Goal: Task Accomplishment & Management: Manage account settings

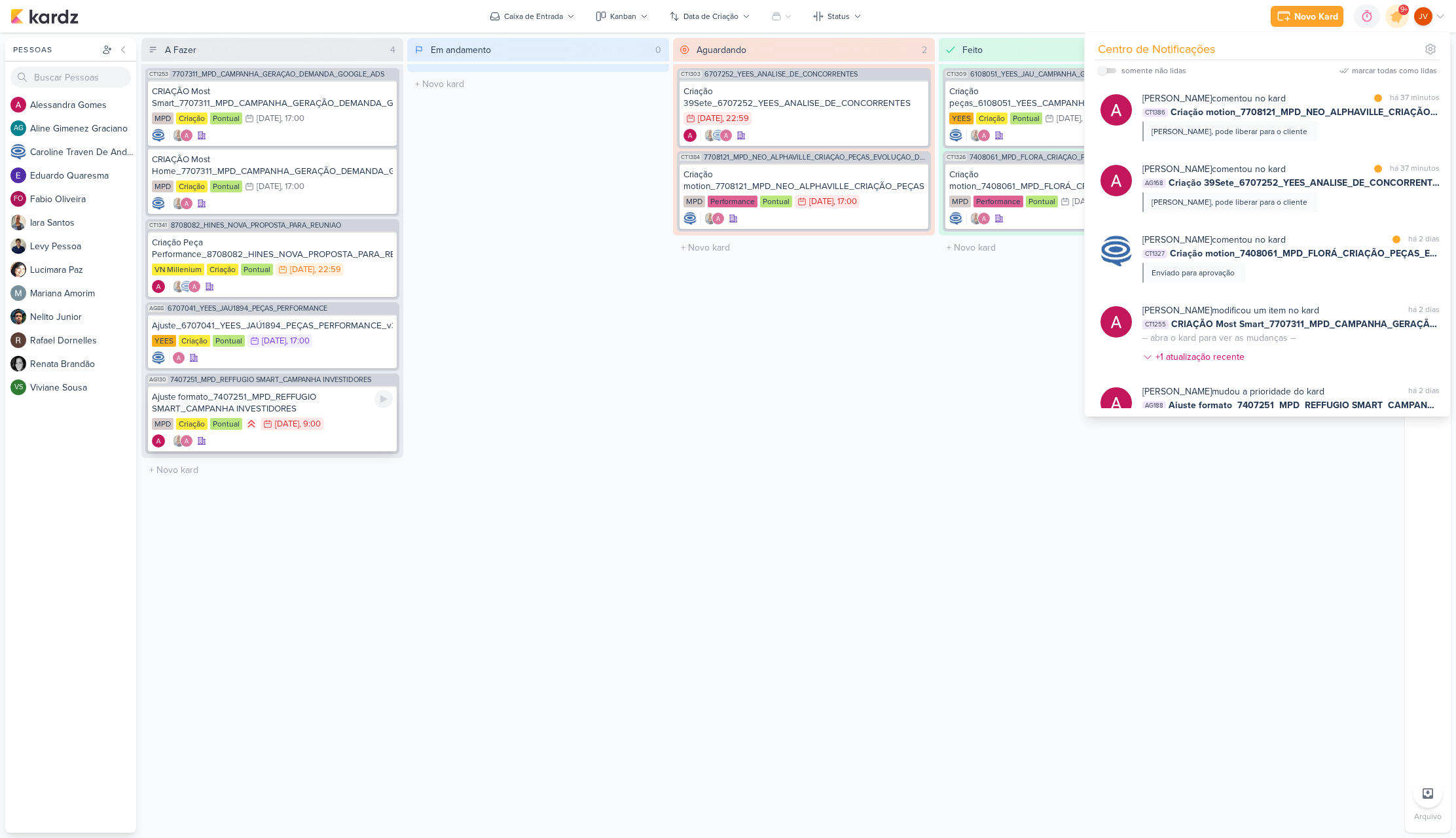
click at [328, 399] on div "Ajuste formato_7407251_MPD_REFFUGIO SMART_CAMPANHA INVESTIDORES" at bounding box center [272, 403] width 241 height 24
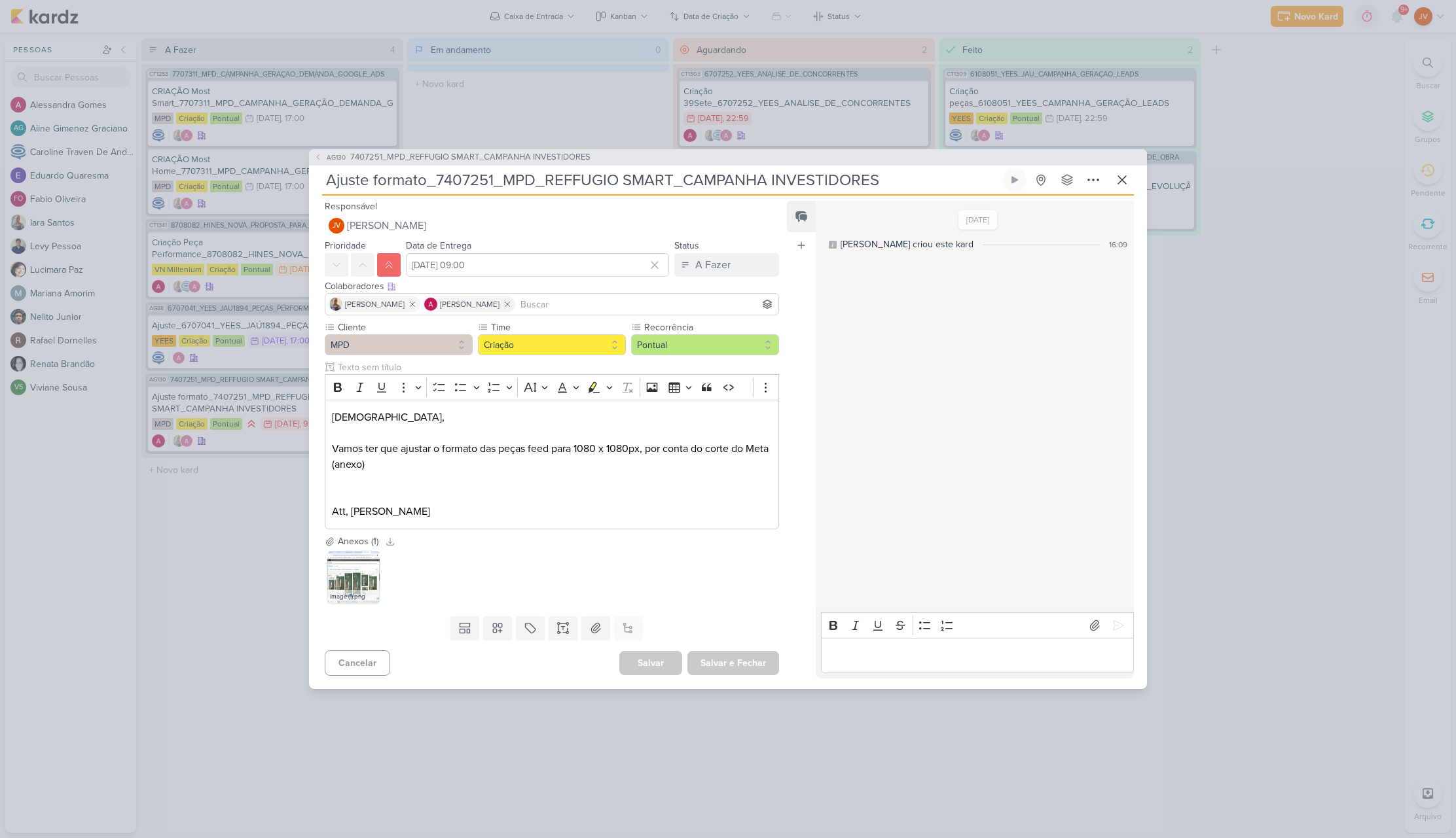
drag, startPoint x: 874, startPoint y: 179, endPoint x: 439, endPoint y: 174, distance: 435.0
click at [439, 174] on input "Ajuste formato_7407251_MPD_REFFUGIO SMART_CAMPANHA INVESTIDORES" at bounding box center [661, 180] width 678 height 24
click at [853, 653] on p "Editor editing area: main" at bounding box center [977, 655] width 299 height 16
click at [854, 653] on p "Editor editing area: main" at bounding box center [977, 655] width 299 height 16
click at [1116, 619] on icon at bounding box center [1118, 626] width 13 height 13
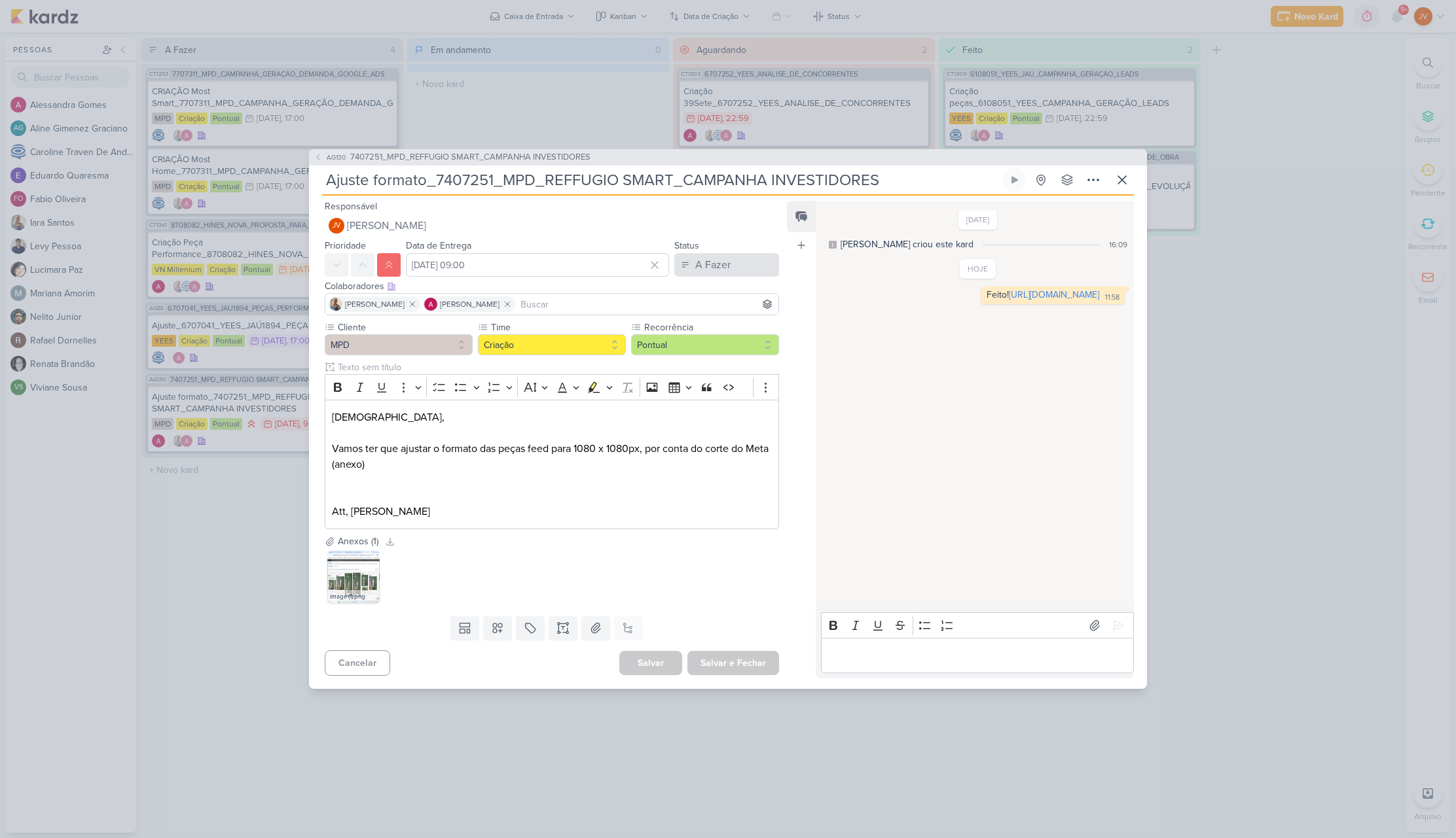
click at [704, 261] on div "A Fazer" at bounding box center [713, 264] width 35 height 16
click at [707, 336] on div "Aguardando" at bounding box center [711, 338] width 50 height 13
click at [738, 669] on button "Salvar e Fechar" at bounding box center [733, 663] width 92 height 24
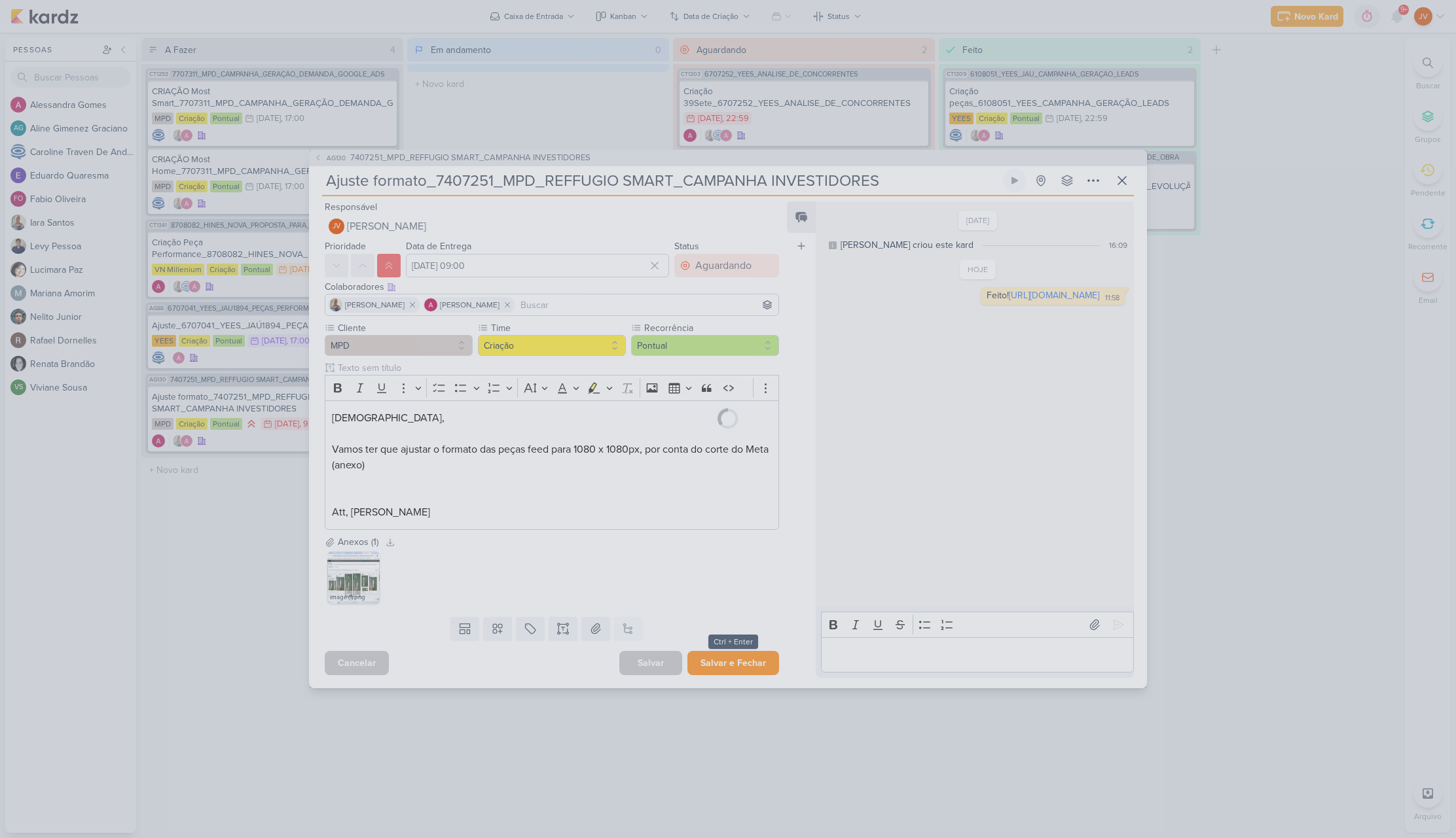
scroll to position [0, 0]
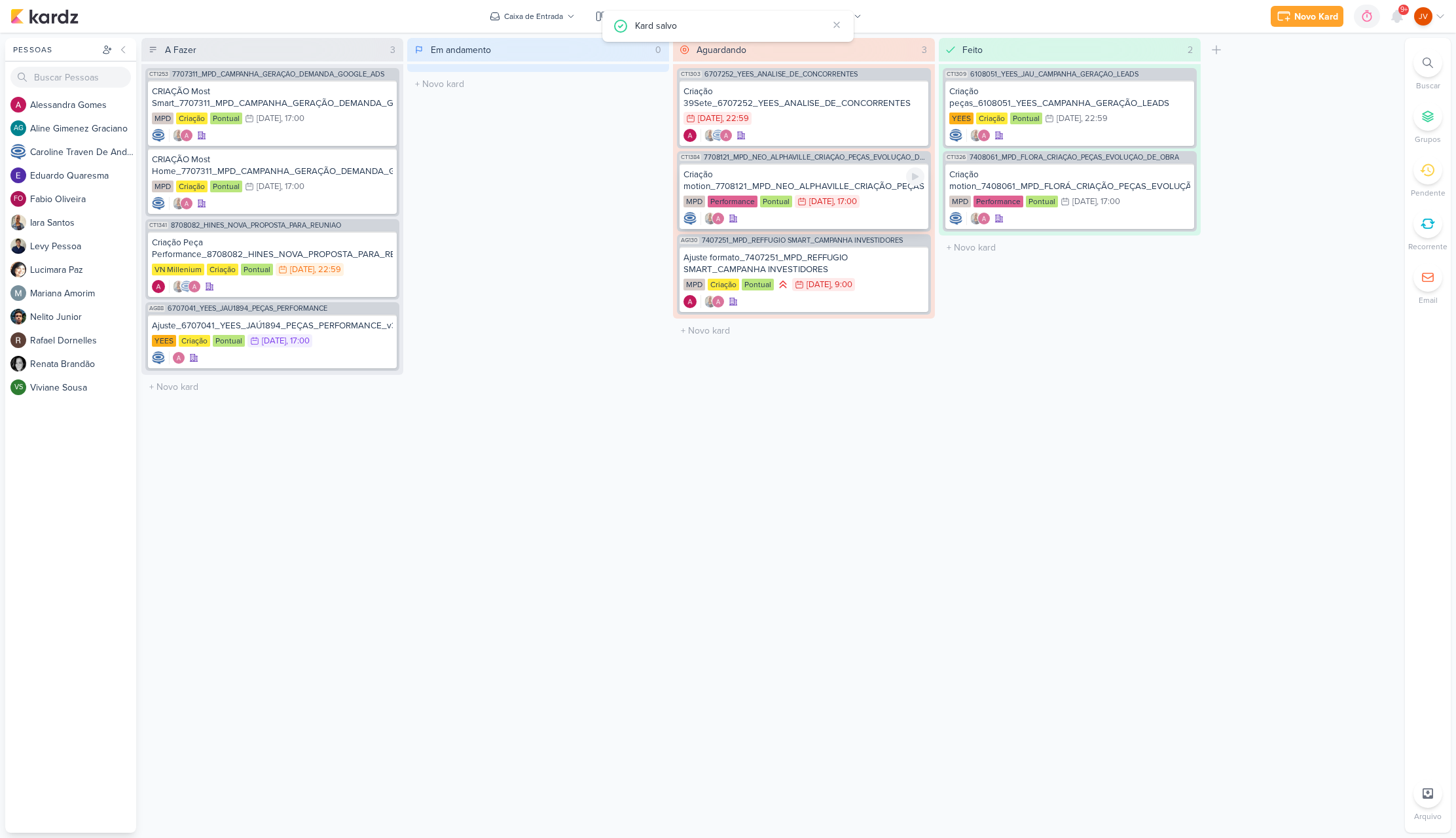
click at [849, 185] on div "Criação motion_7708121_MPD_NEO_ALPHAVILLE_CRIAÇÃO_PEÇAS_EVOLUÇÃO_DE_OBRA" at bounding box center [804, 181] width 241 height 24
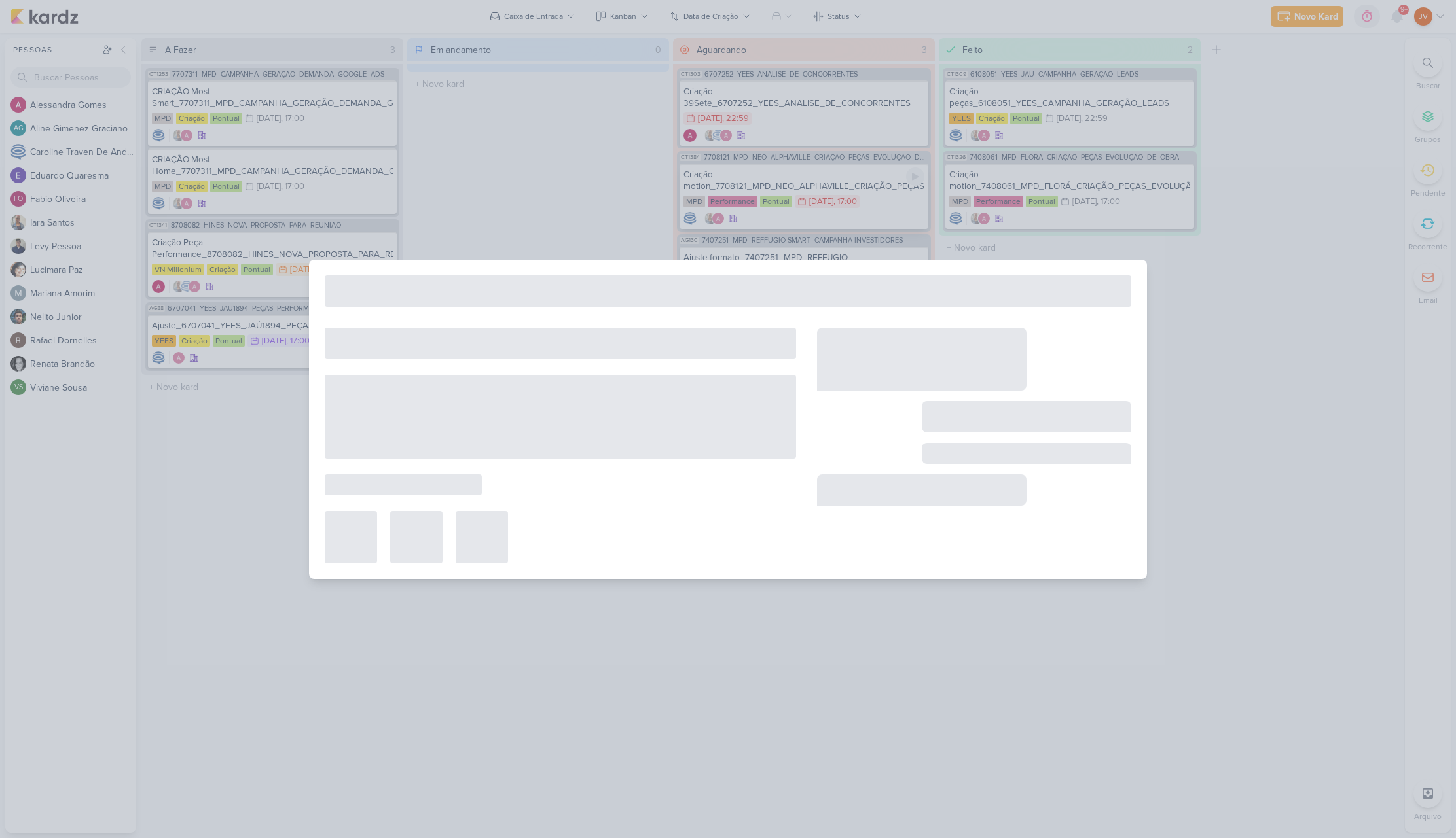
type input "Criação motion_7708121_MPD_NEO_ALPHAVILLE_CRIAÇÃO_PEÇAS_EVOLUÇÃO_DE_OBRA"
type input "[DATE] 17:00"
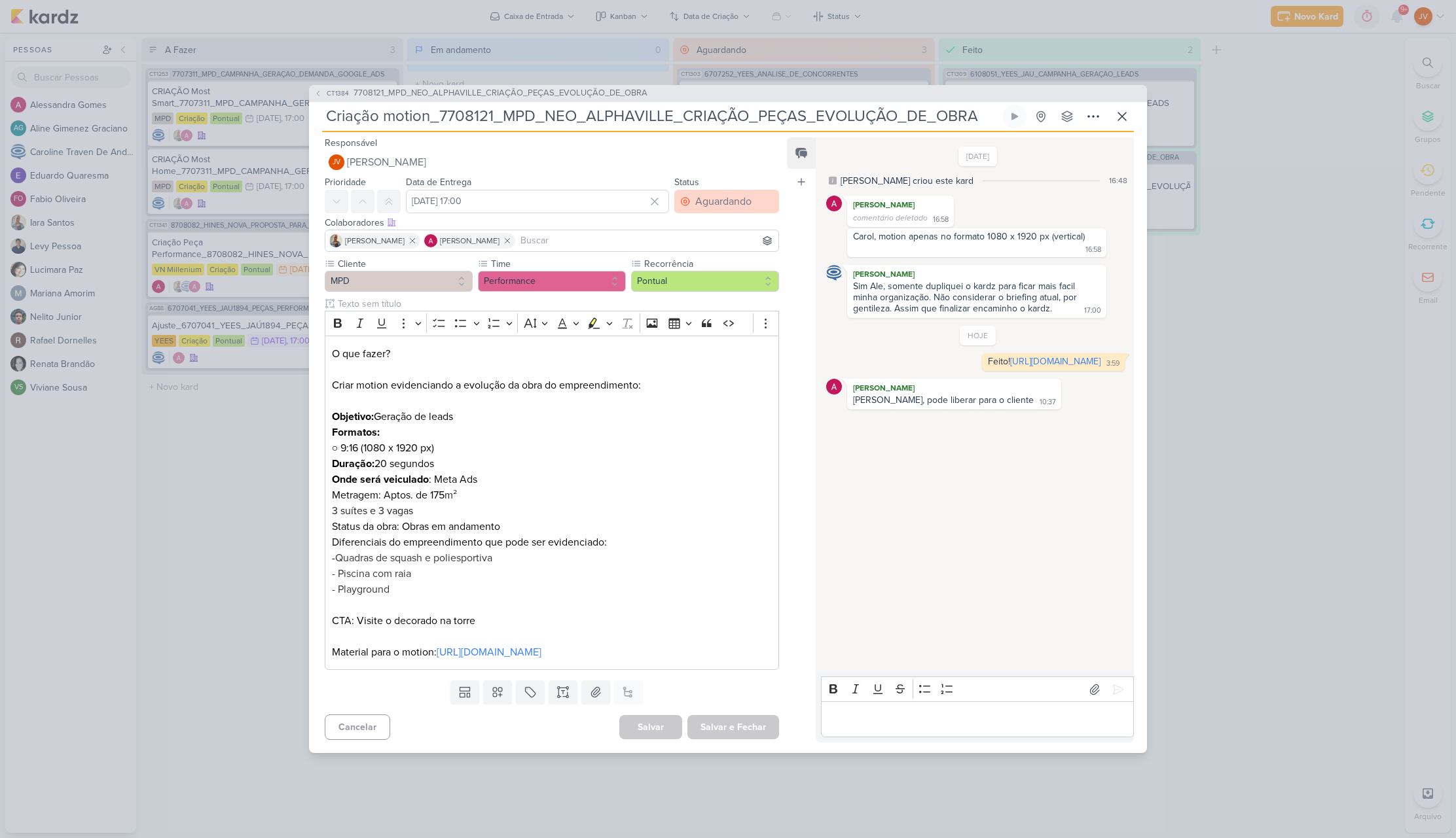
click at [714, 193] on div "Aguardando" at bounding box center [723, 201] width 56 height 16
click at [707, 288] on button "Feito" at bounding box center [720, 296] width 117 height 22
click at [755, 739] on button "Salvar e Fechar" at bounding box center [733, 727] width 92 height 24
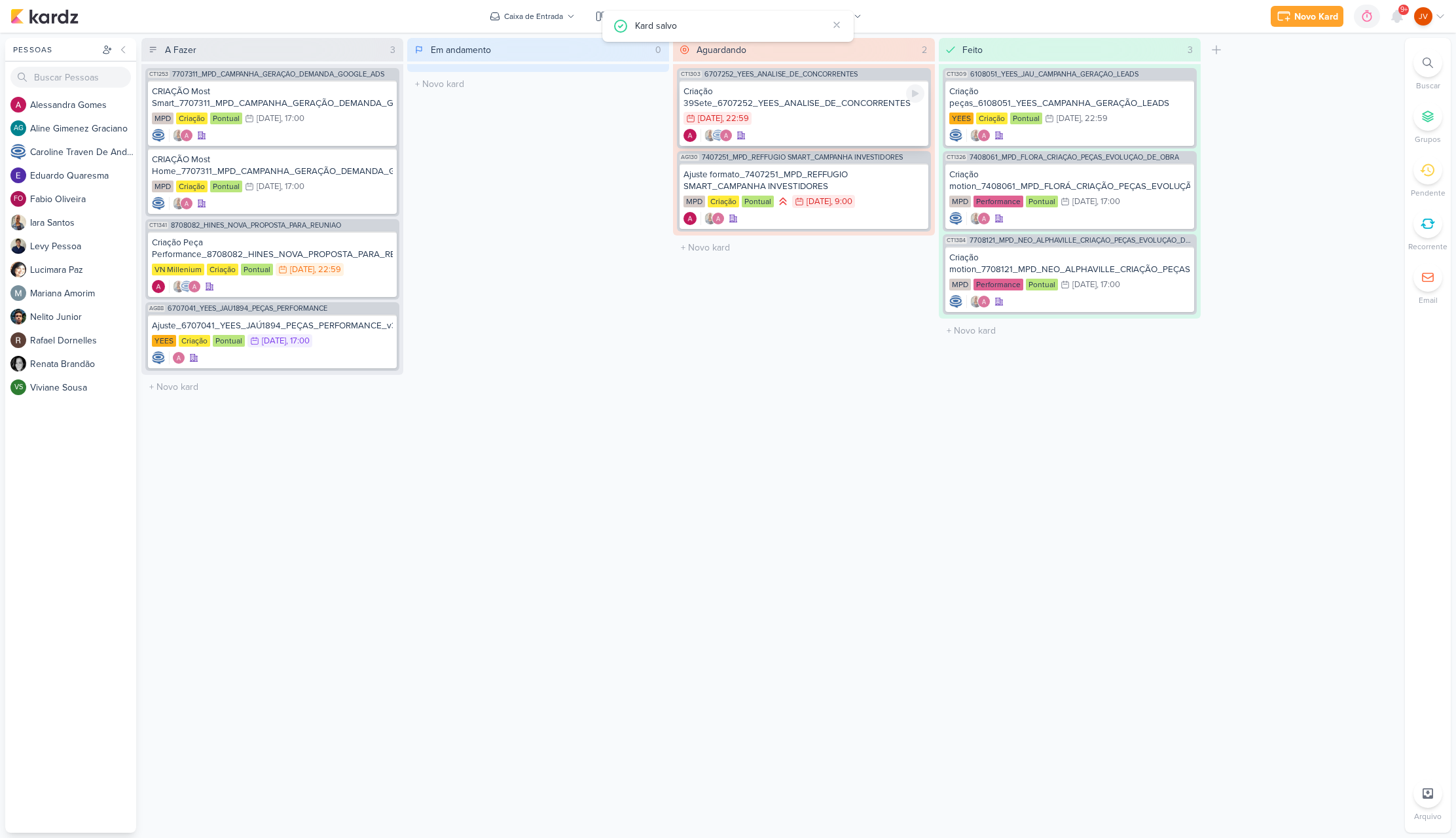
click at [823, 104] on div "Criação 39Sete_6707252_YEES_ANALISE_DE_CONCORRENTES" at bounding box center [804, 98] width 241 height 24
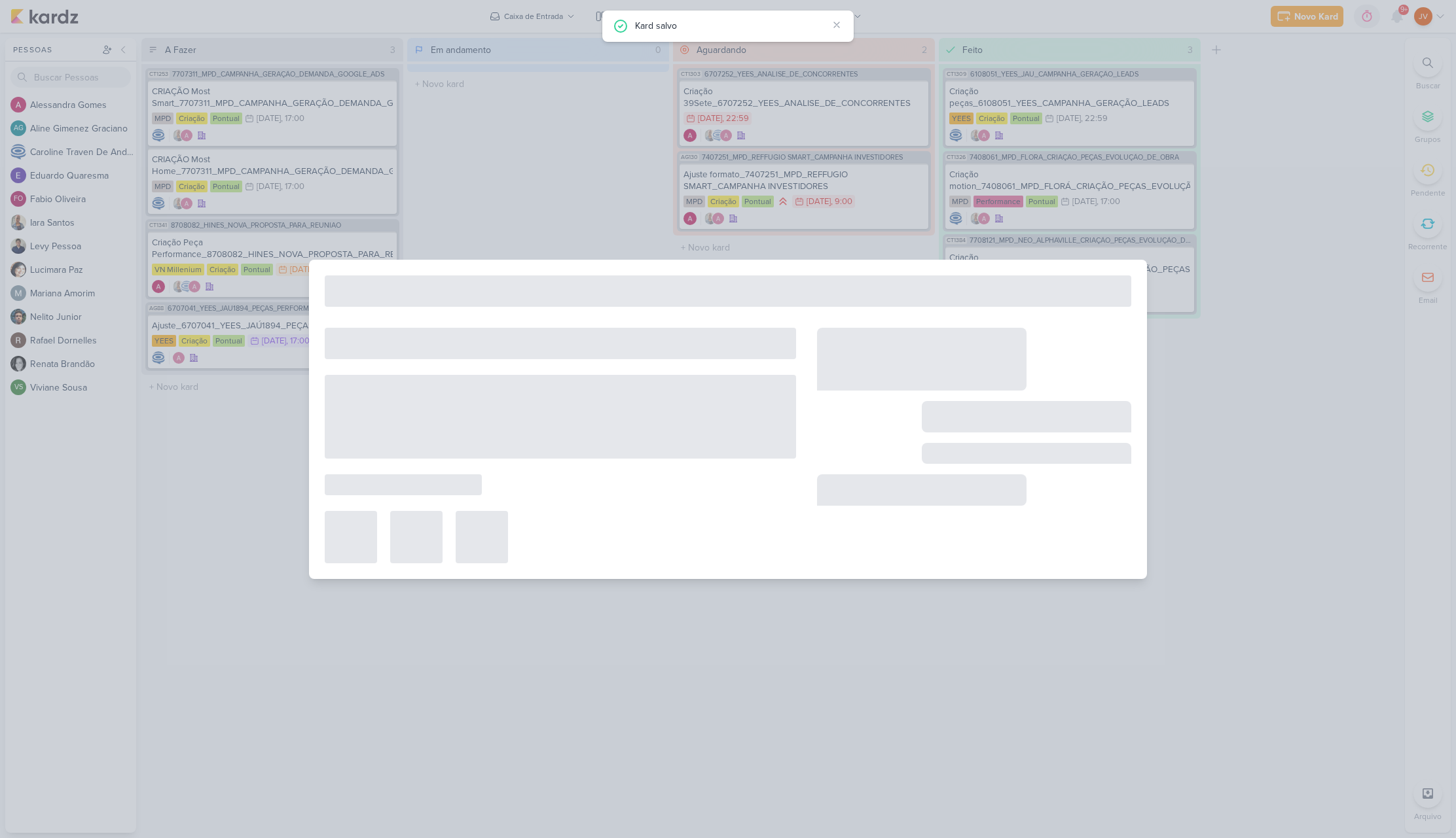
type input "Criação 39Sete_6707252_YEES_ANALISE_DE_CONCORRENTES"
type input "[DATE] 22:59"
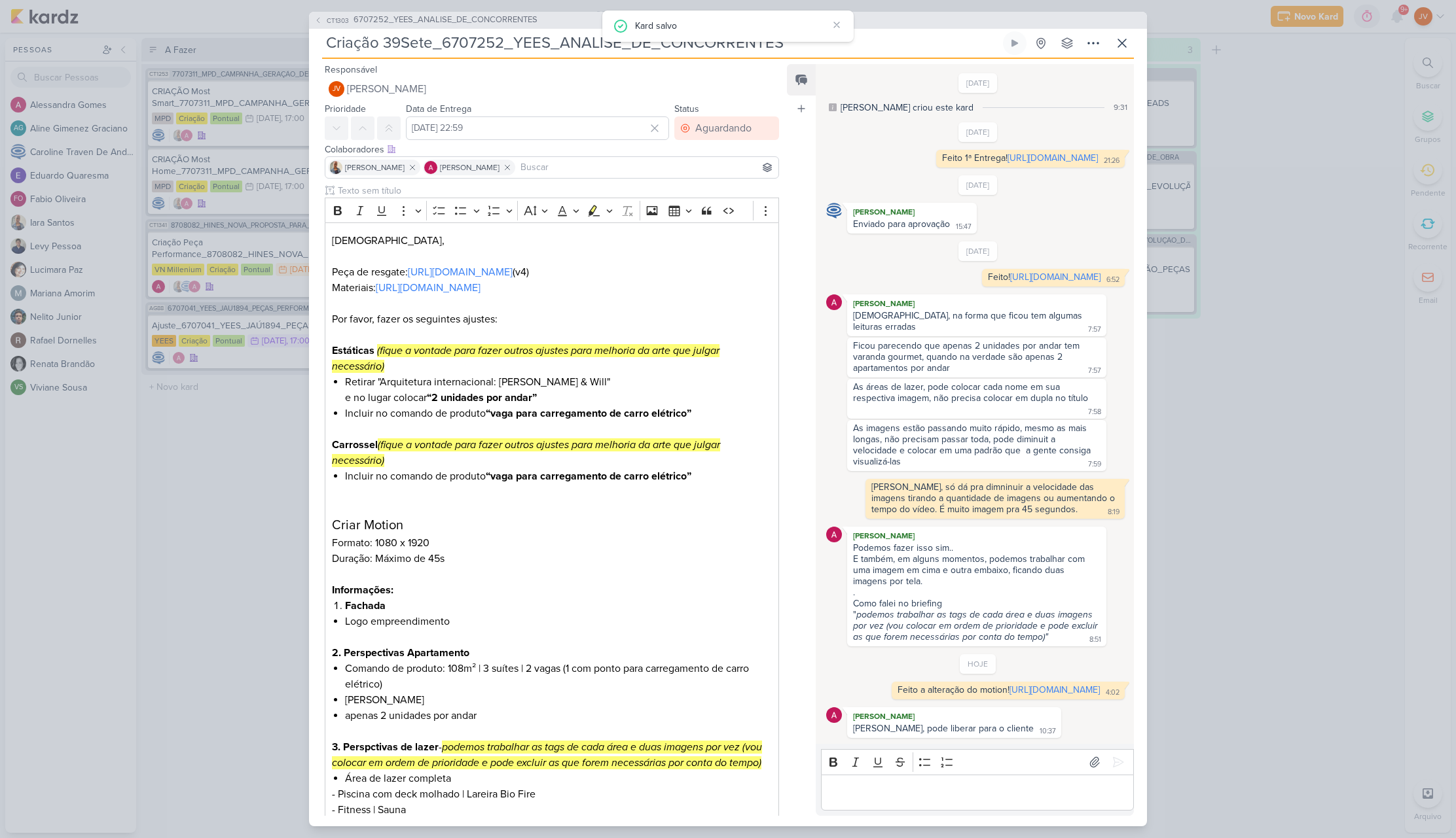
scroll to position [40, 0]
click at [703, 120] on div "Aguardando" at bounding box center [723, 128] width 56 height 16
click at [704, 214] on button "Feito" at bounding box center [720, 223] width 117 height 22
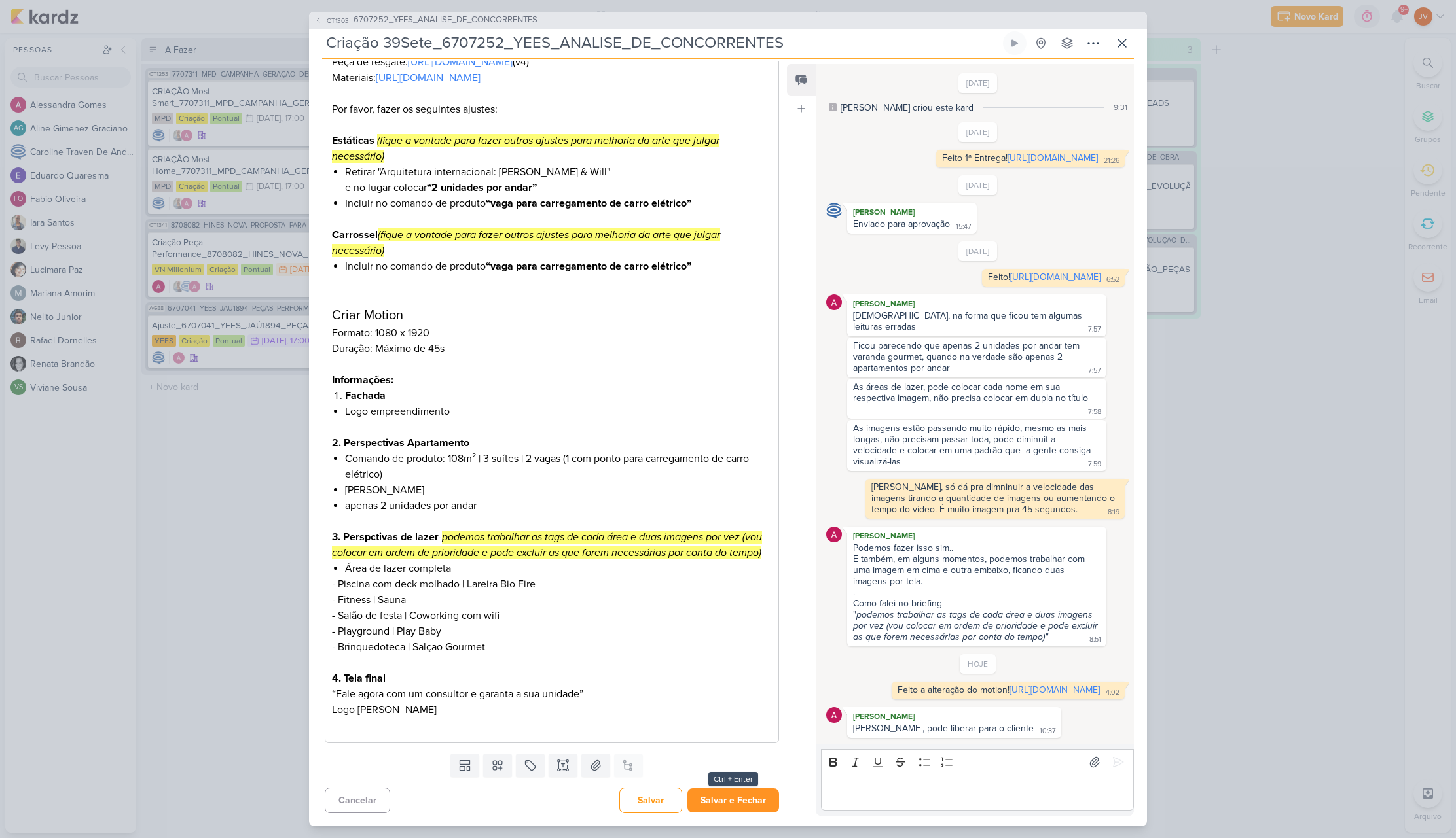
click at [723, 790] on button "Salvar e Fechar" at bounding box center [733, 801] width 92 height 24
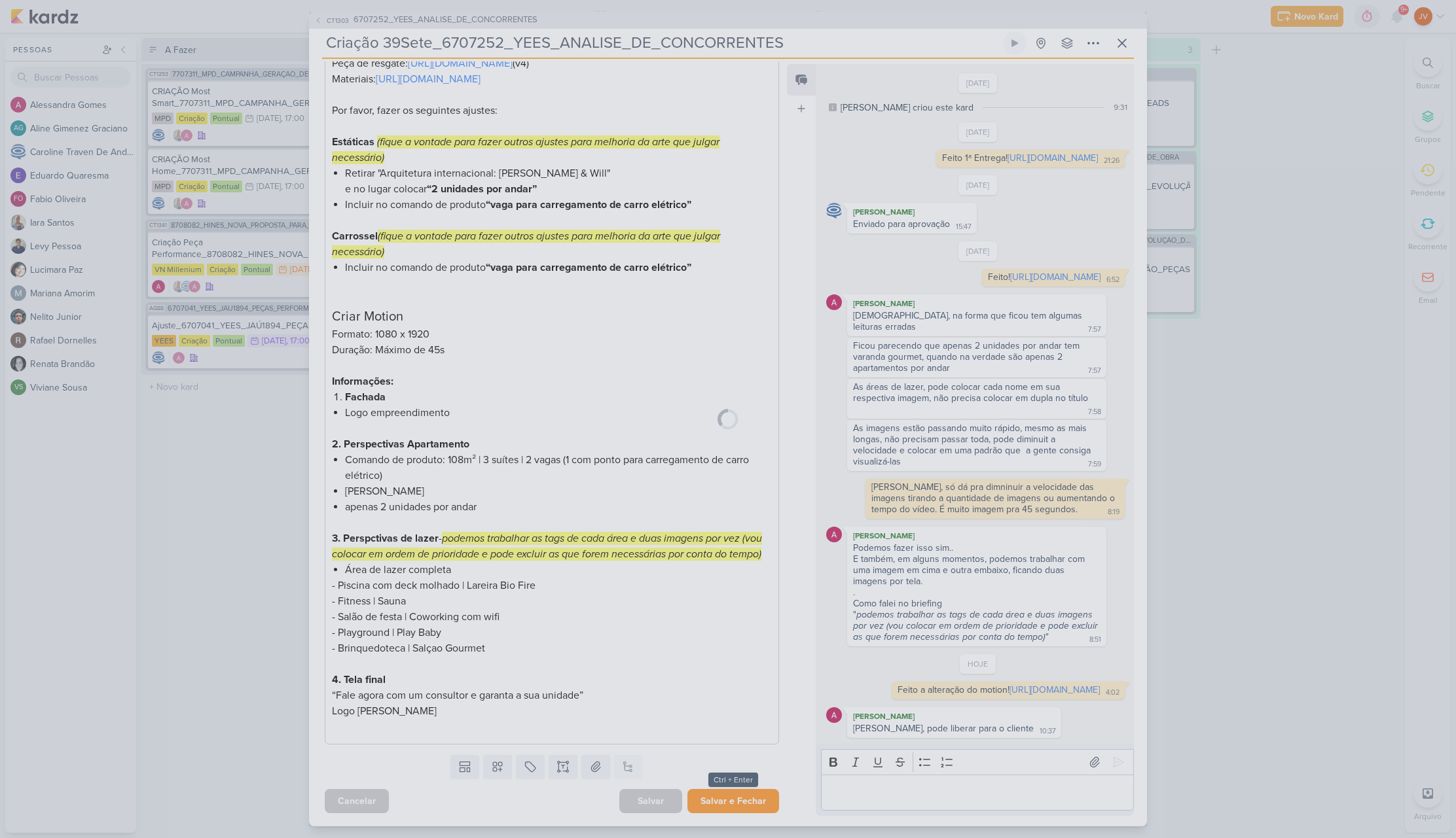
scroll to position [240, 0]
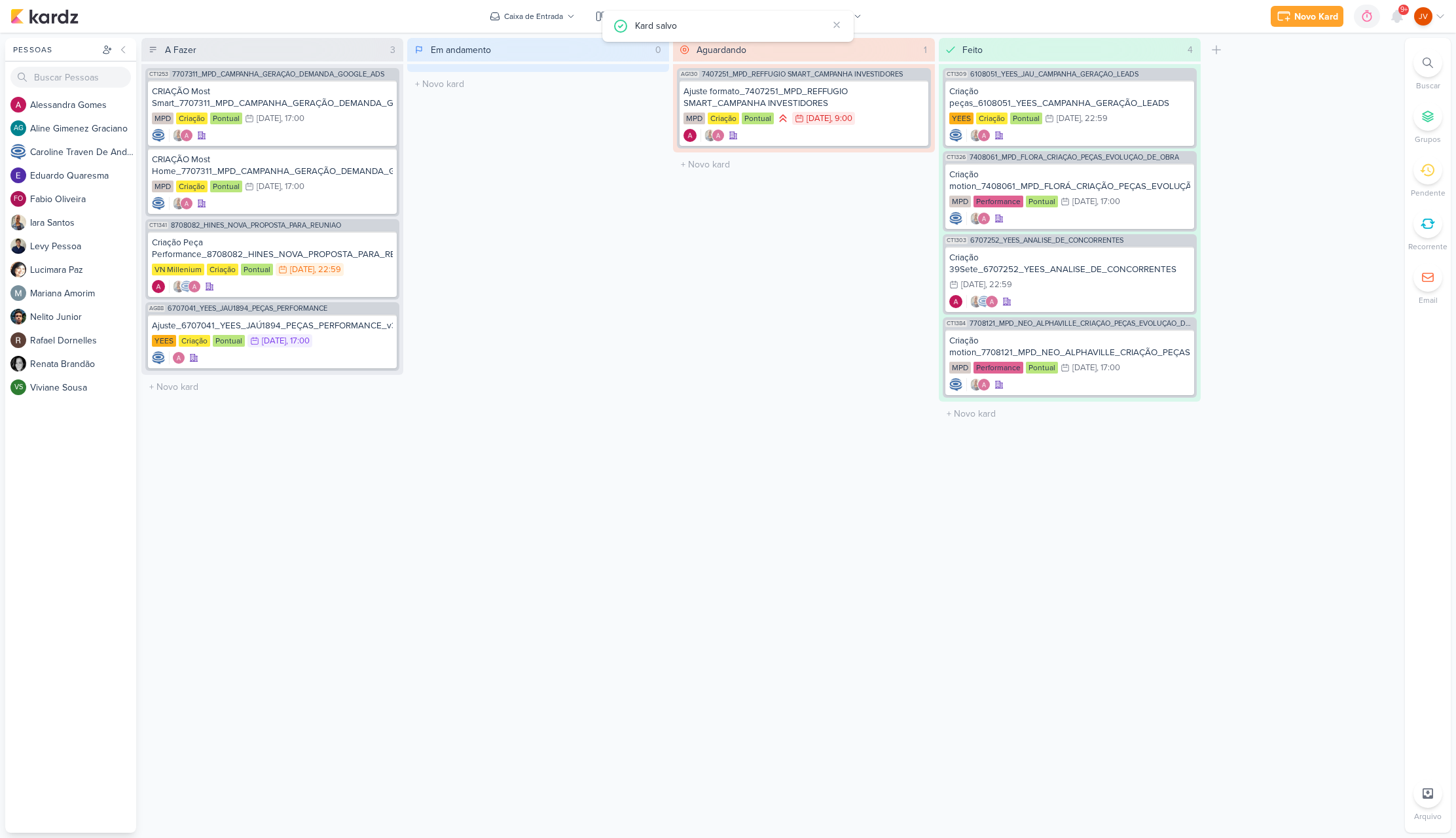
click at [687, 356] on div "Aguardando 1 Mover Para Esquerda Mover Para Direita [GEOGRAPHIC_DATA] AG130 740…" at bounding box center [804, 435] width 261 height 795
click at [289, 249] on div "Criação Peça Performance_8708082_HINES_NOVA_PROPOSTA_PARA_REUNIAO" at bounding box center [272, 249] width 241 height 24
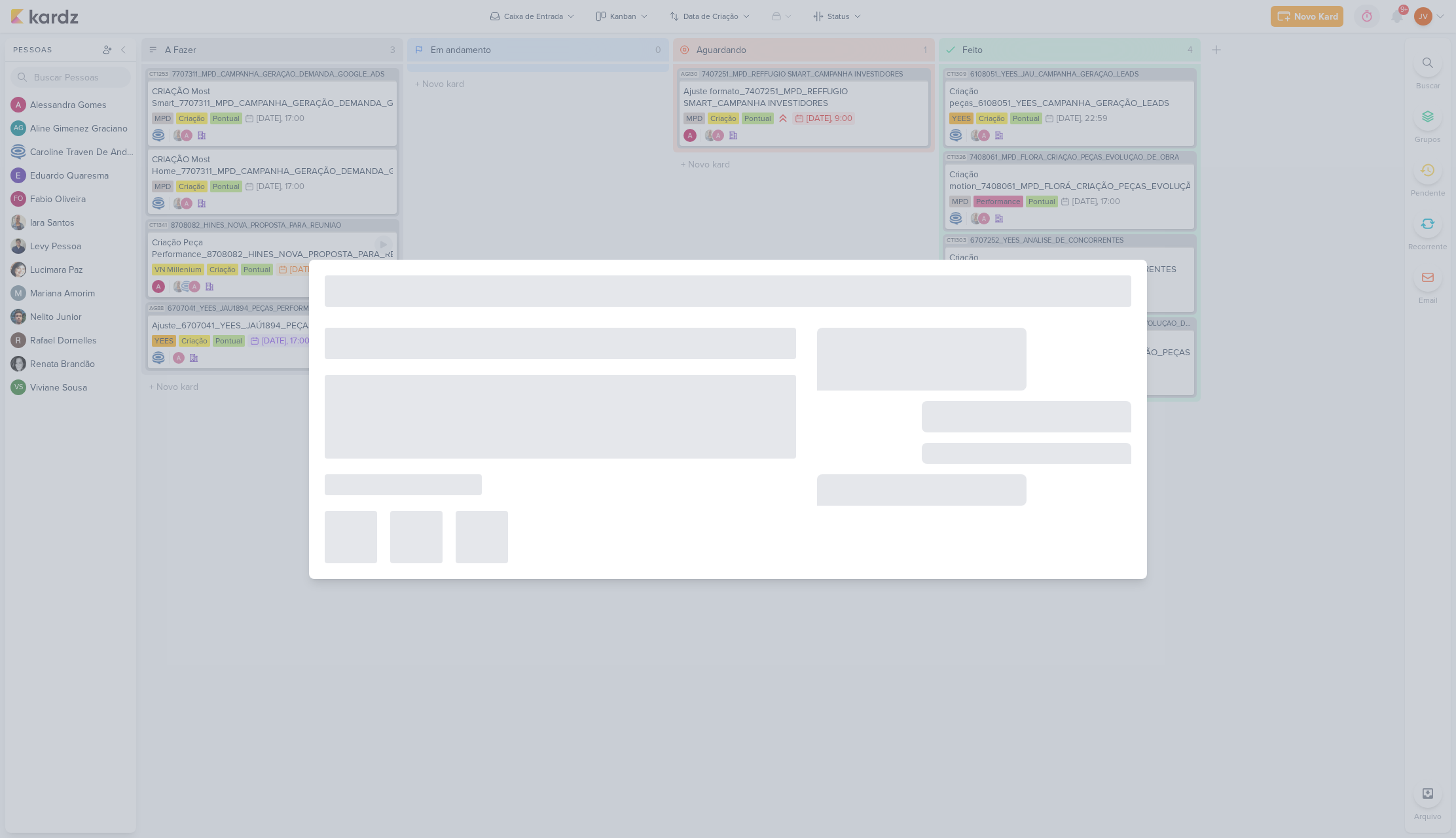
type input "Criação Peça Performance_8708082_HINES_NOVA_PROPOSTA_PARA_REUNIAO"
type input "[DATE] 22:59"
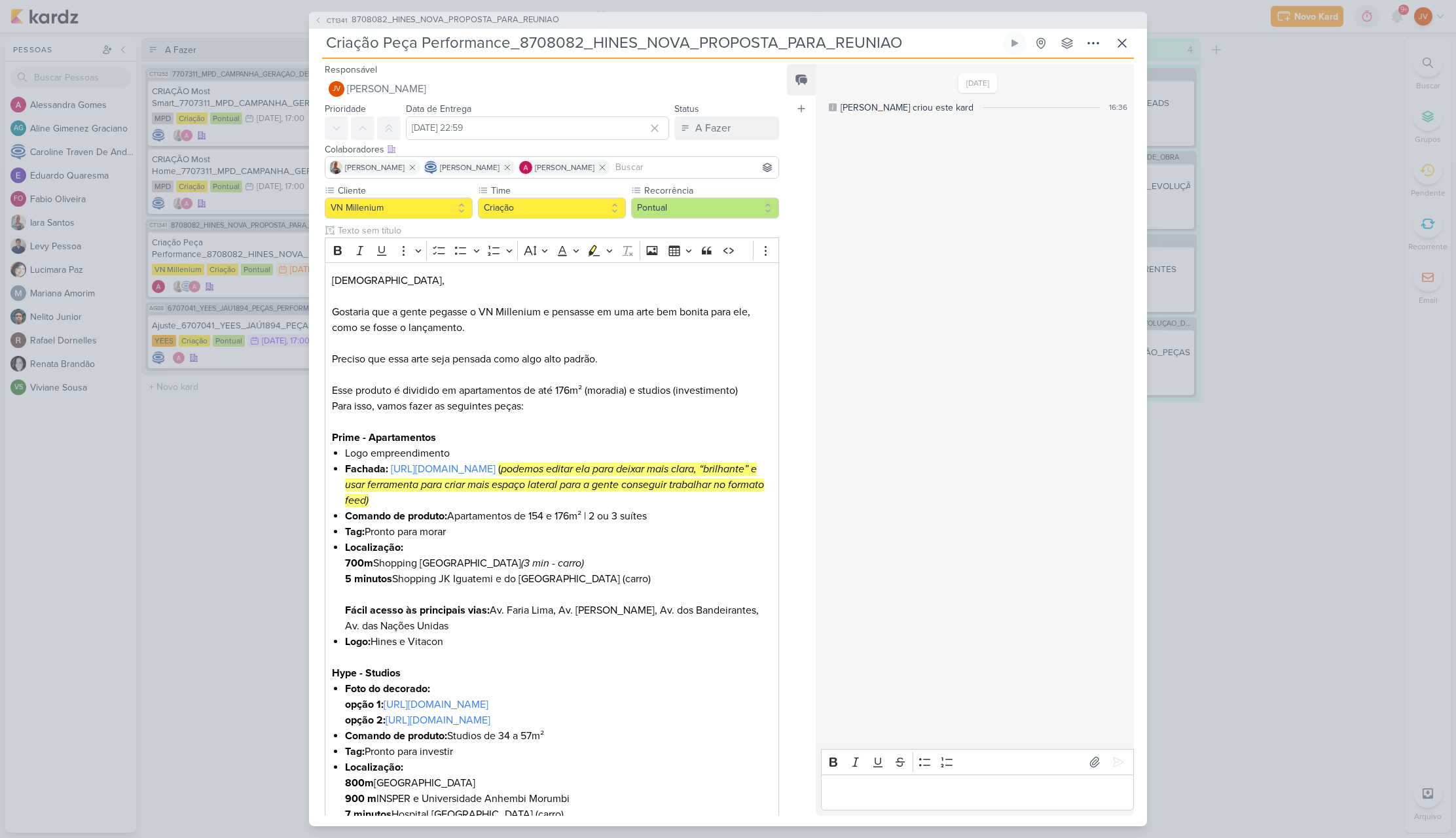
click at [229, 412] on div "CT1341 8708082_HINES_NOVA_PROPOSTA_PARA_REUNIAO Criação Peça Performance_870808…" at bounding box center [728, 419] width 1456 height 838
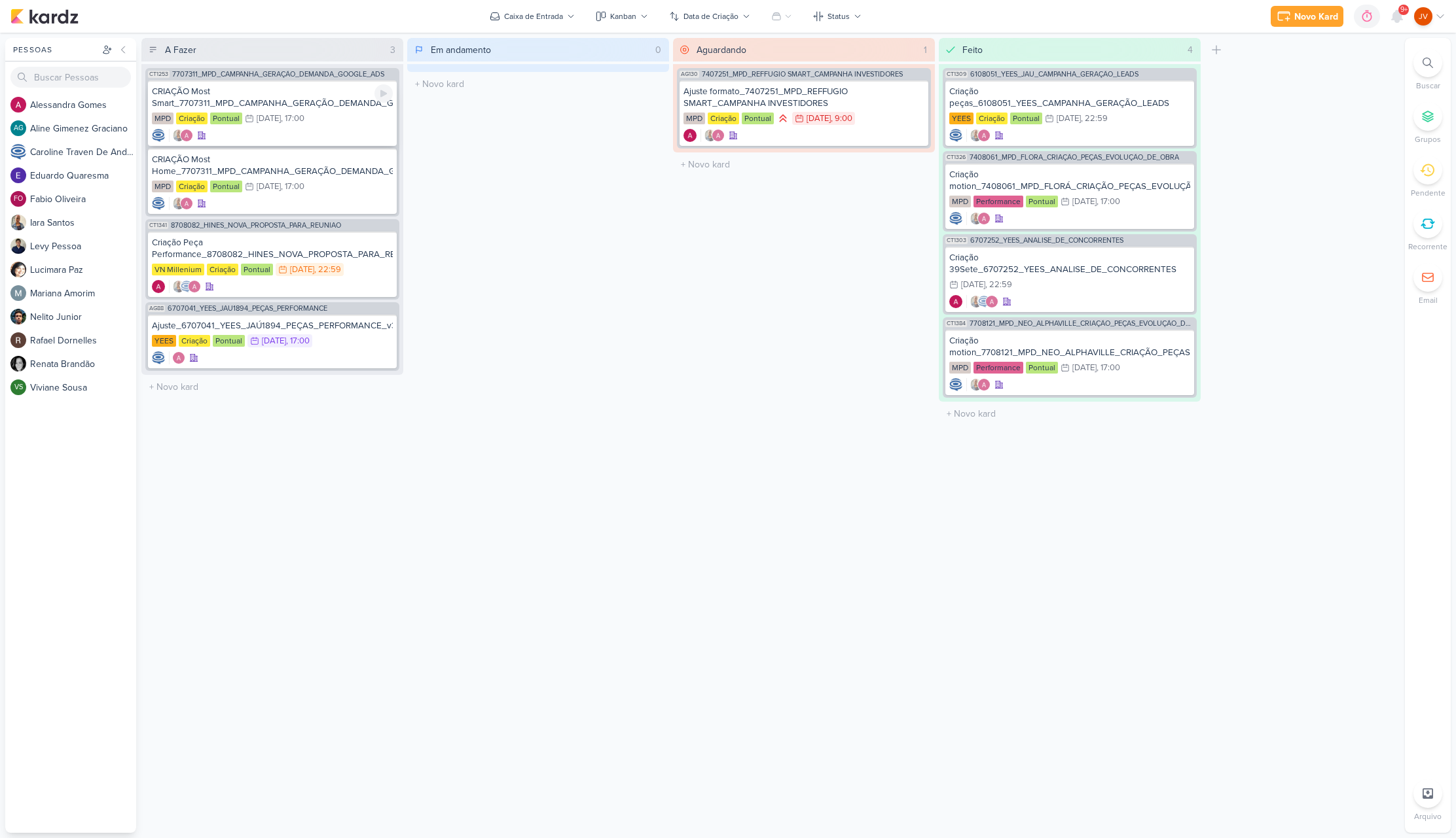
click at [304, 104] on div "CRIAÇÃO Most Smart_7707311_MPD_CAMPANHA_GERAÇÃO_DEMANDA_GOOGLE_ADS" at bounding box center [272, 98] width 241 height 24
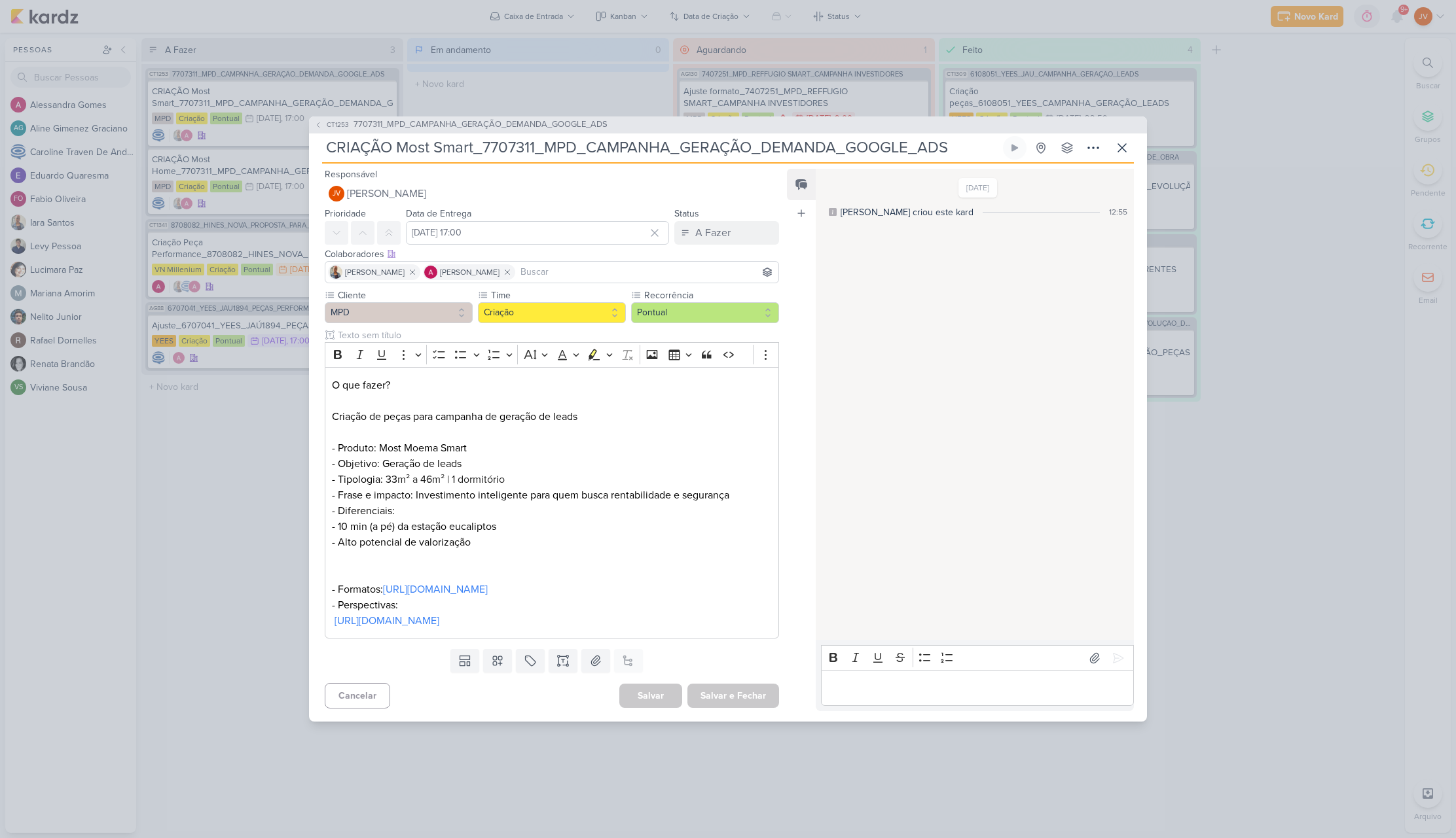
click at [272, 498] on div "CT1253 7707311_MPD_CAMPANHA_GERAÇÃO_DEMANDA_GOOGLE_ADS CRIAÇÃO Most Smart_77073…" at bounding box center [728, 419] width 1456 height 838
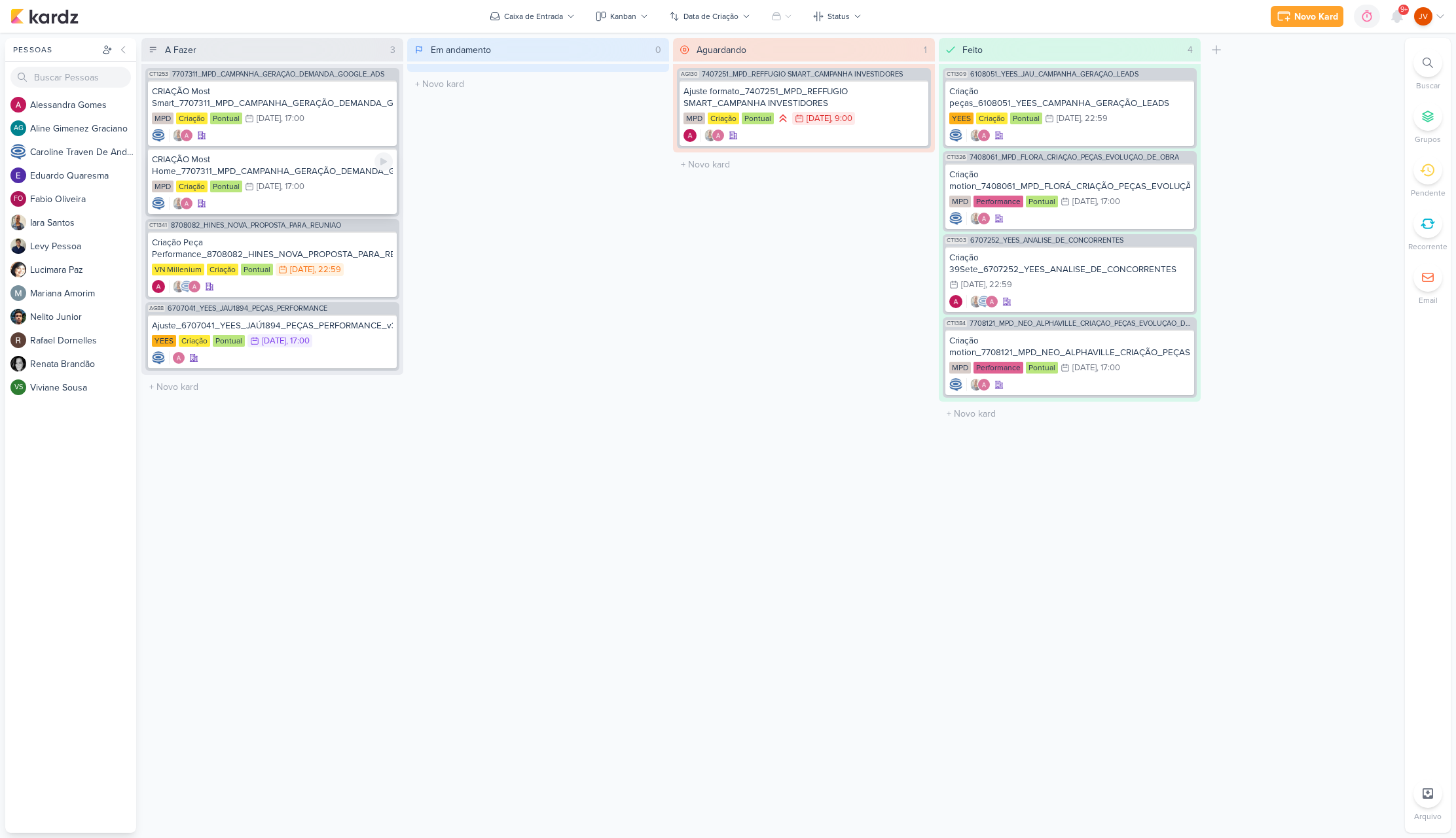
click at [275, 176] on div "CRIAÇÃO Most Home_7707311_MPD_CAMPANHA_GERAÇÃO_DEMANDA_GOOGLE_ADS" at bounding box center [272, 166] width 241 height 24
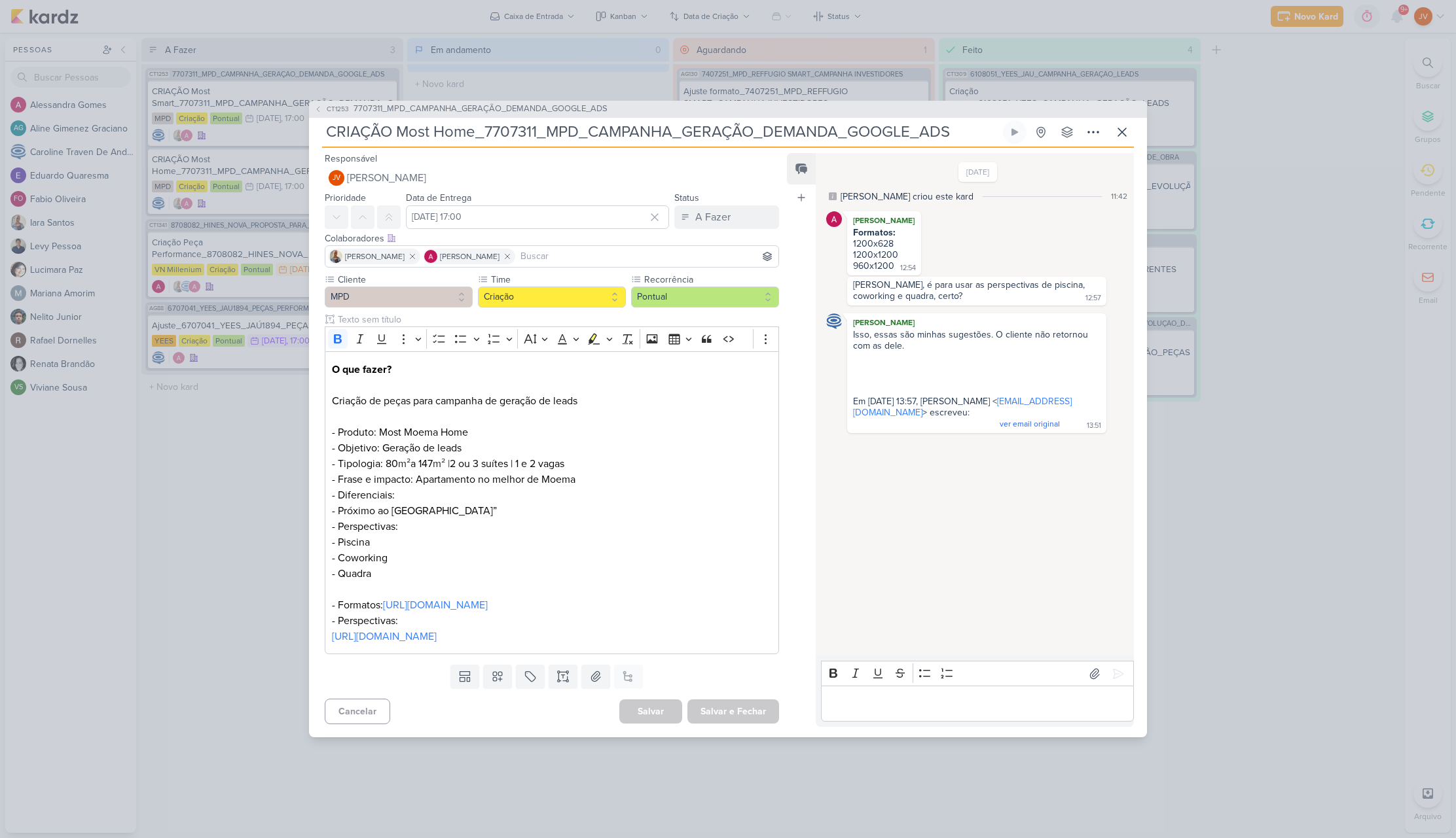
click at [200, 524] on div "CT1253 7707311_MPD_CAMPANHA_GERAÇÃO_DEMANDA_GOOGLE_ADS CRIAÇÃO Most Home_770731…" at bounding box center [728, 419] width 1456 height 838
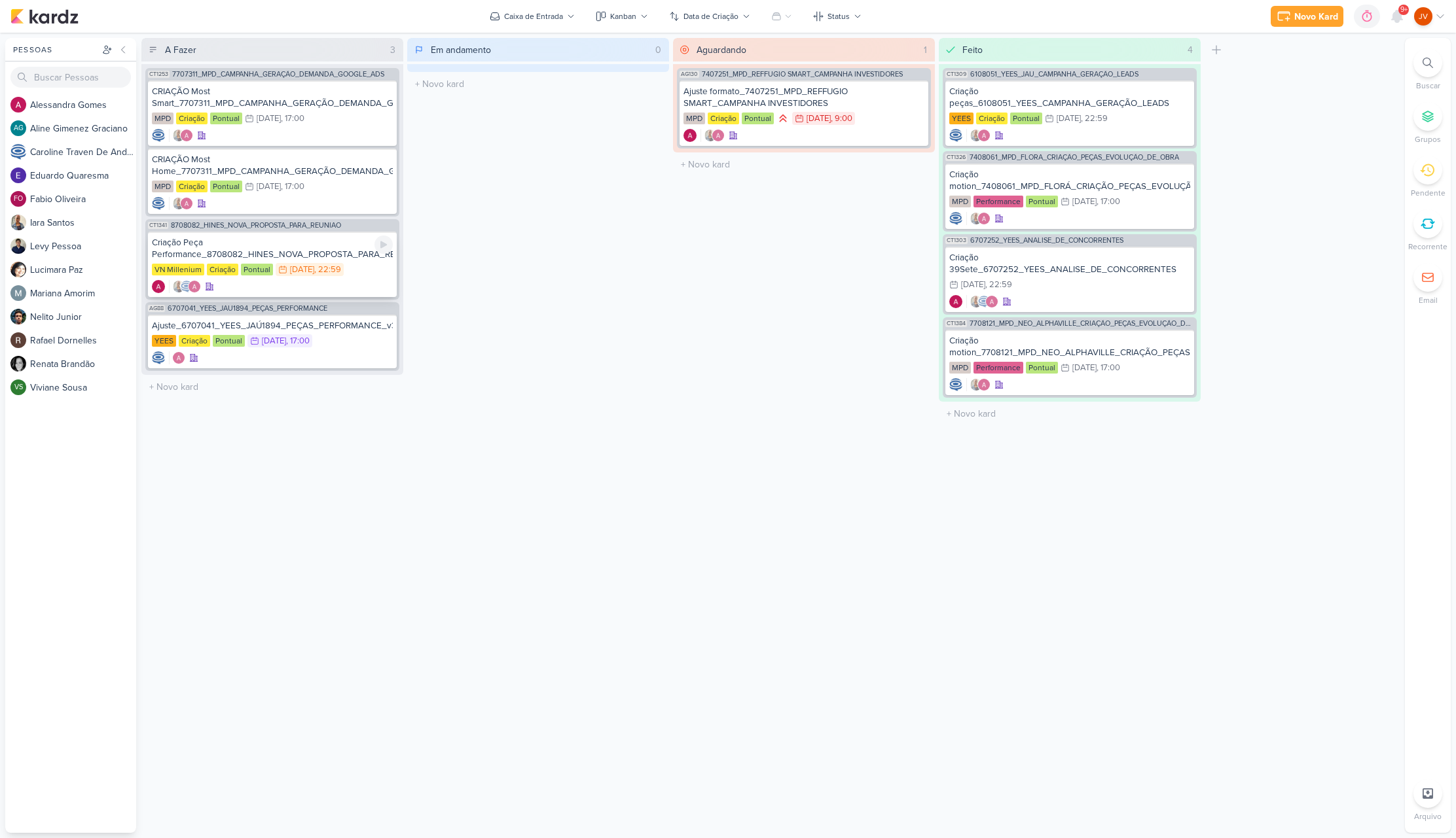
click at [304, 252] on div "Criação Peça Performance_8708082_HINES_NOVA_PROPOSTA_PARA_REUNIAO" at bounding box center [272, 249] width 241 height 24
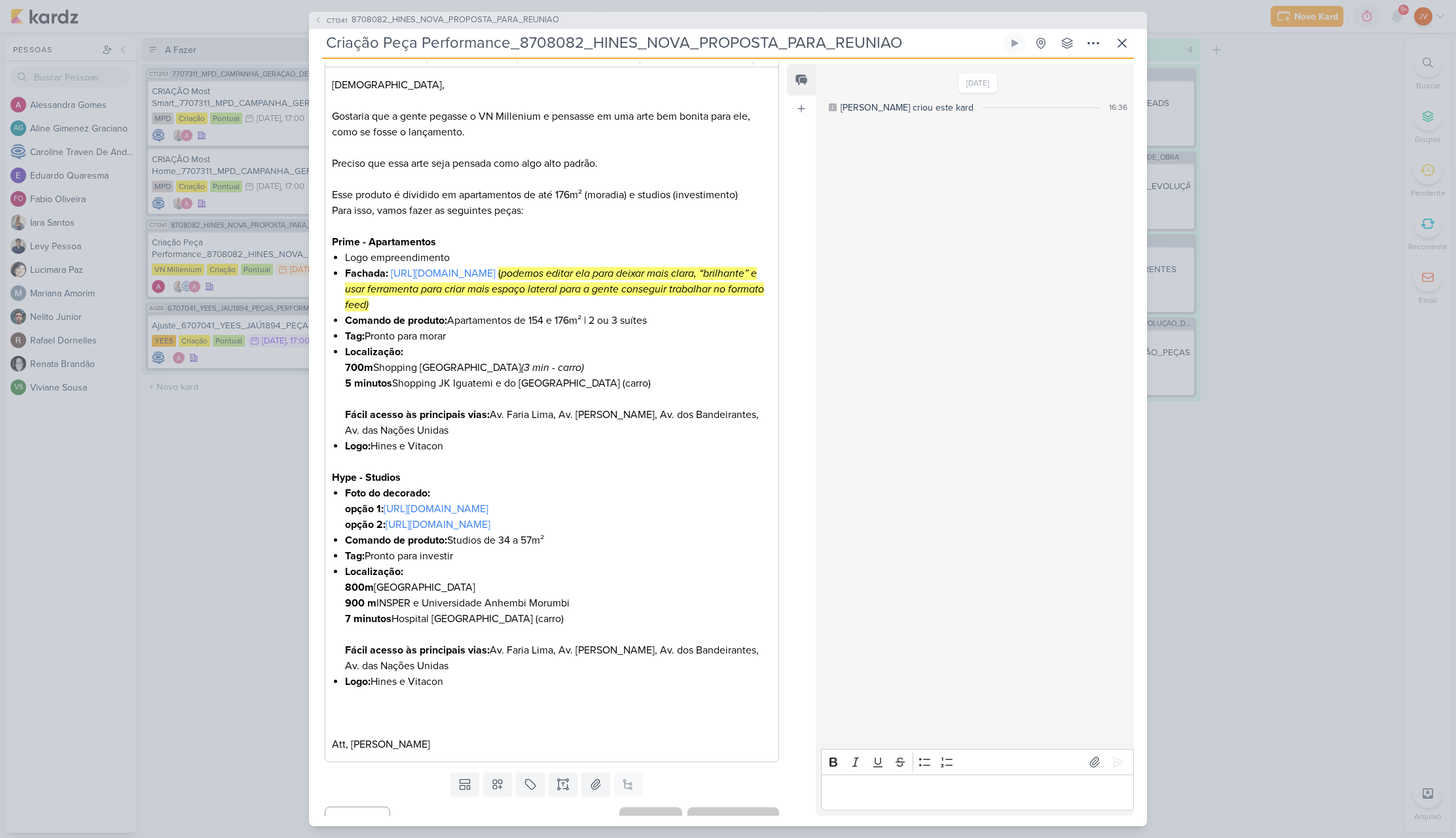
scroll to position [199, 0]
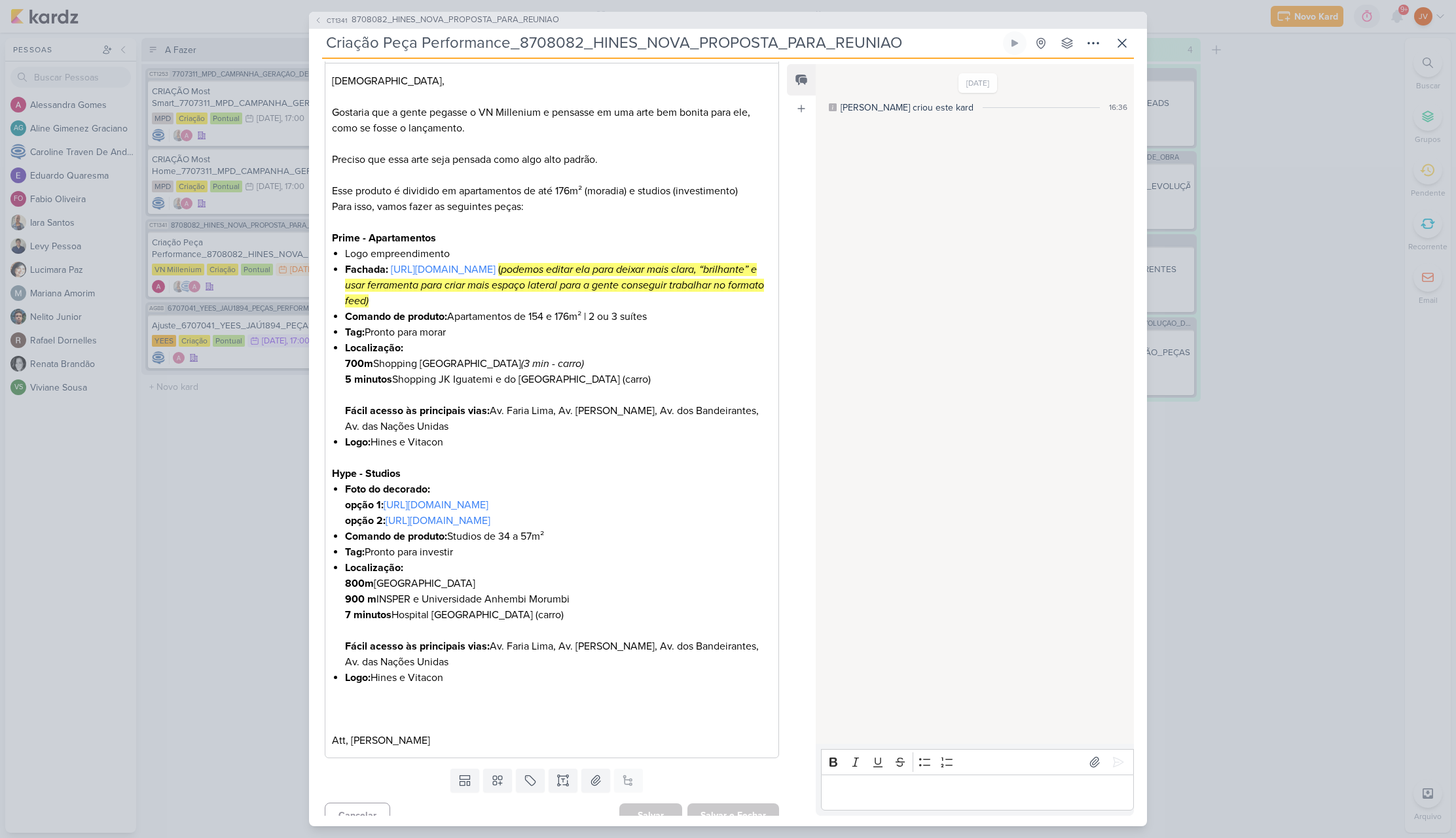
click at [190, 460] on div "CT1341 8708082_HINES_NOVA_PROPOSTA_PARA_REUNIAO Criação Peça Performance_870808…" at bounding box center [728, 419] width 1456 height 838
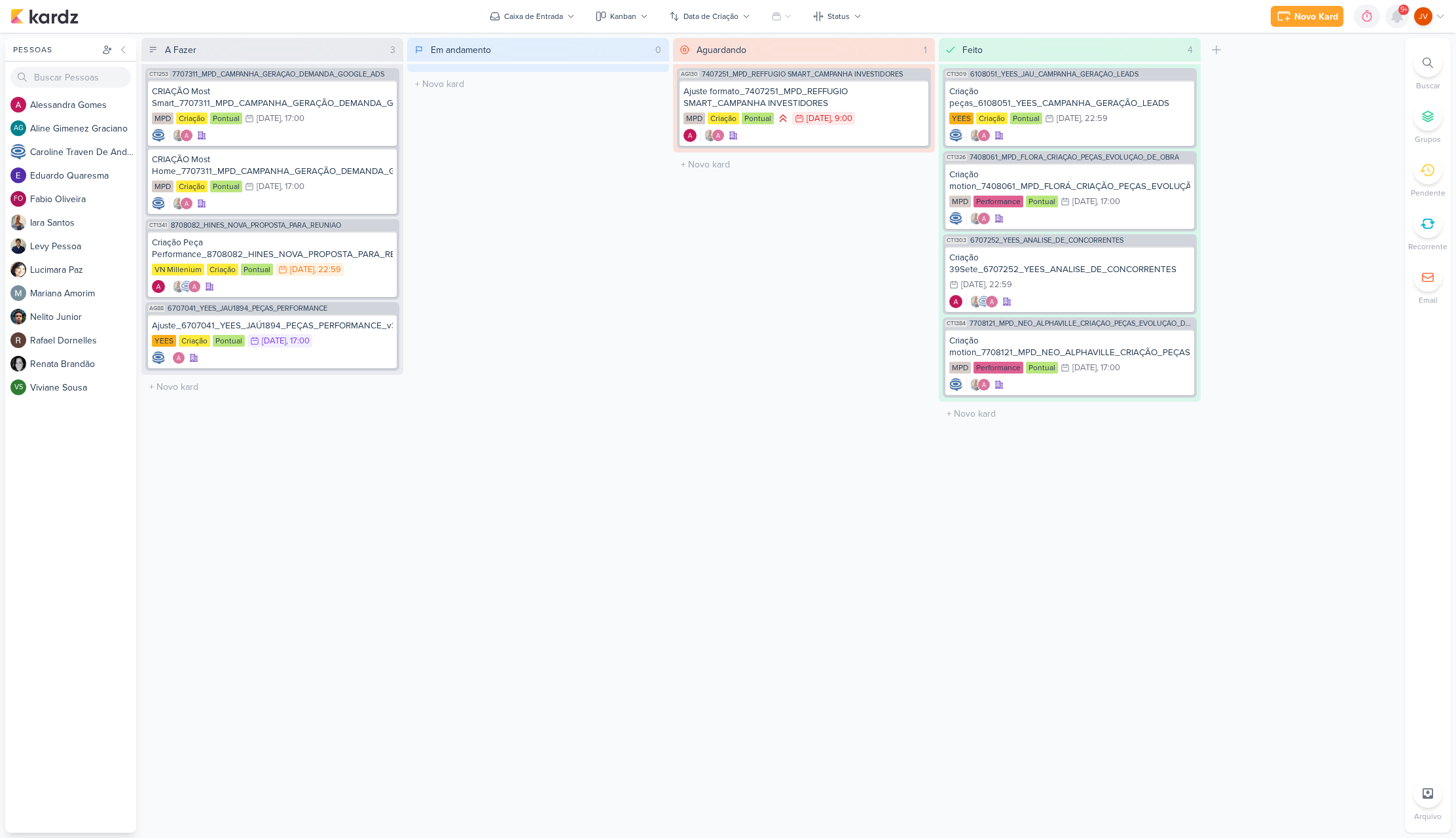
click at [1400, 17] on icon at bounding box center [1397, 16] width 10 height 12
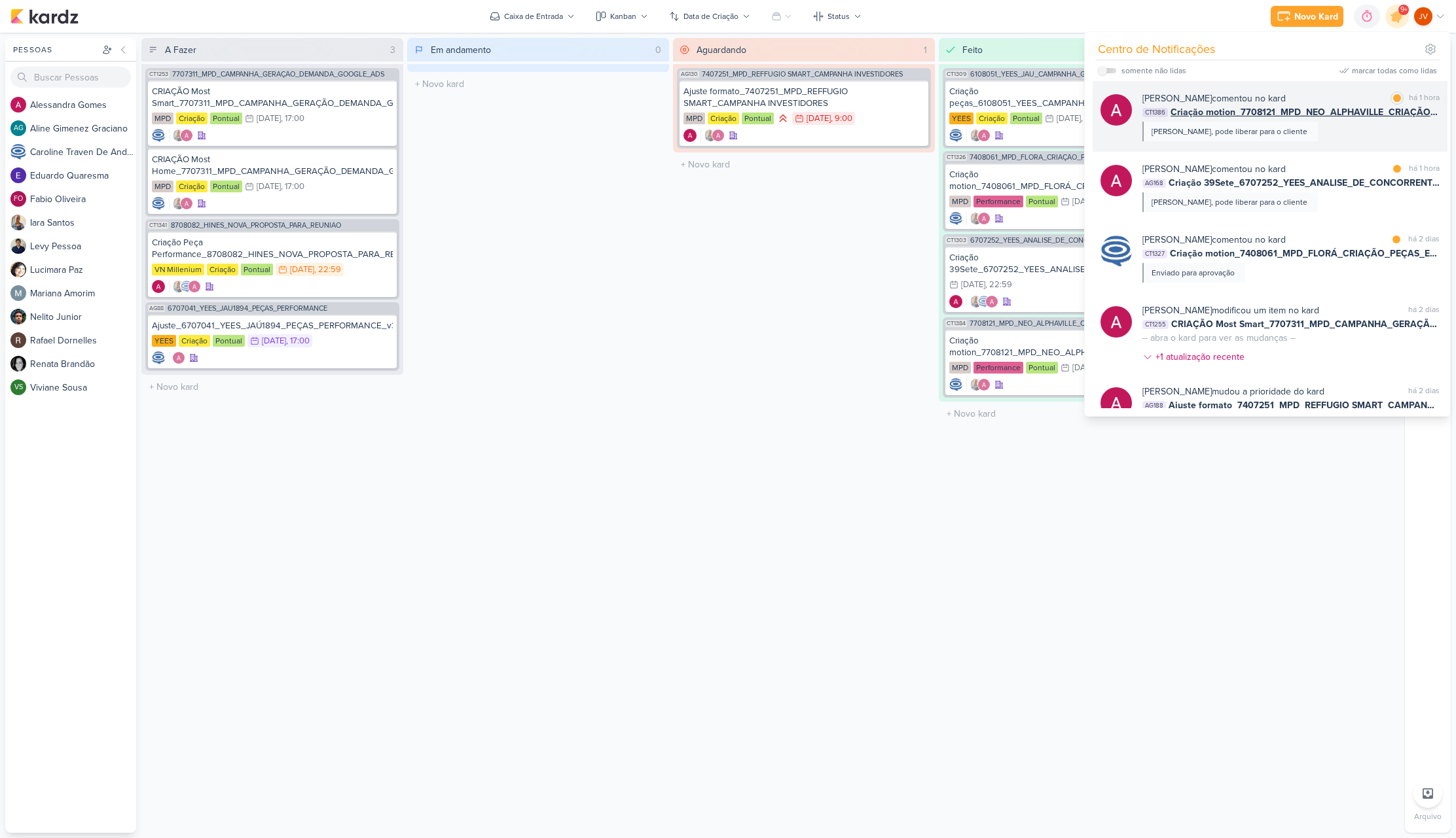
click at [1316, 96] on div "[PERSON_NAME] comentou no kard marcar como lida há 1 hora" at bounding box center [1291, 99] width 297 height 13
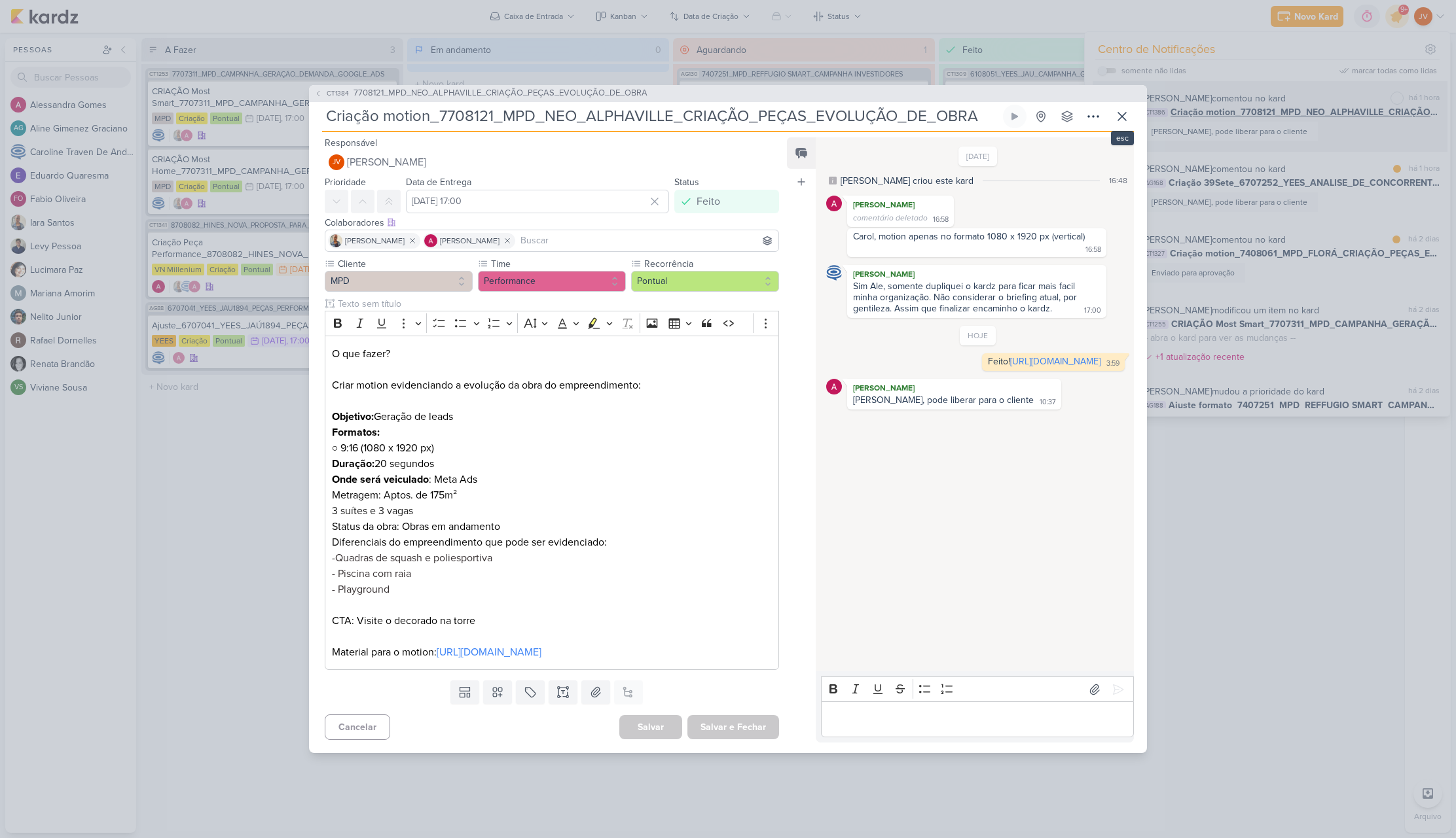
drag, startPoint x: 1122, startPoint y: 108, endPoint x: 1153, endPoint y: 106, distance: 31.1
click at [1122, 113] on icon at bounding box center [1122, 117] width 8 height 8
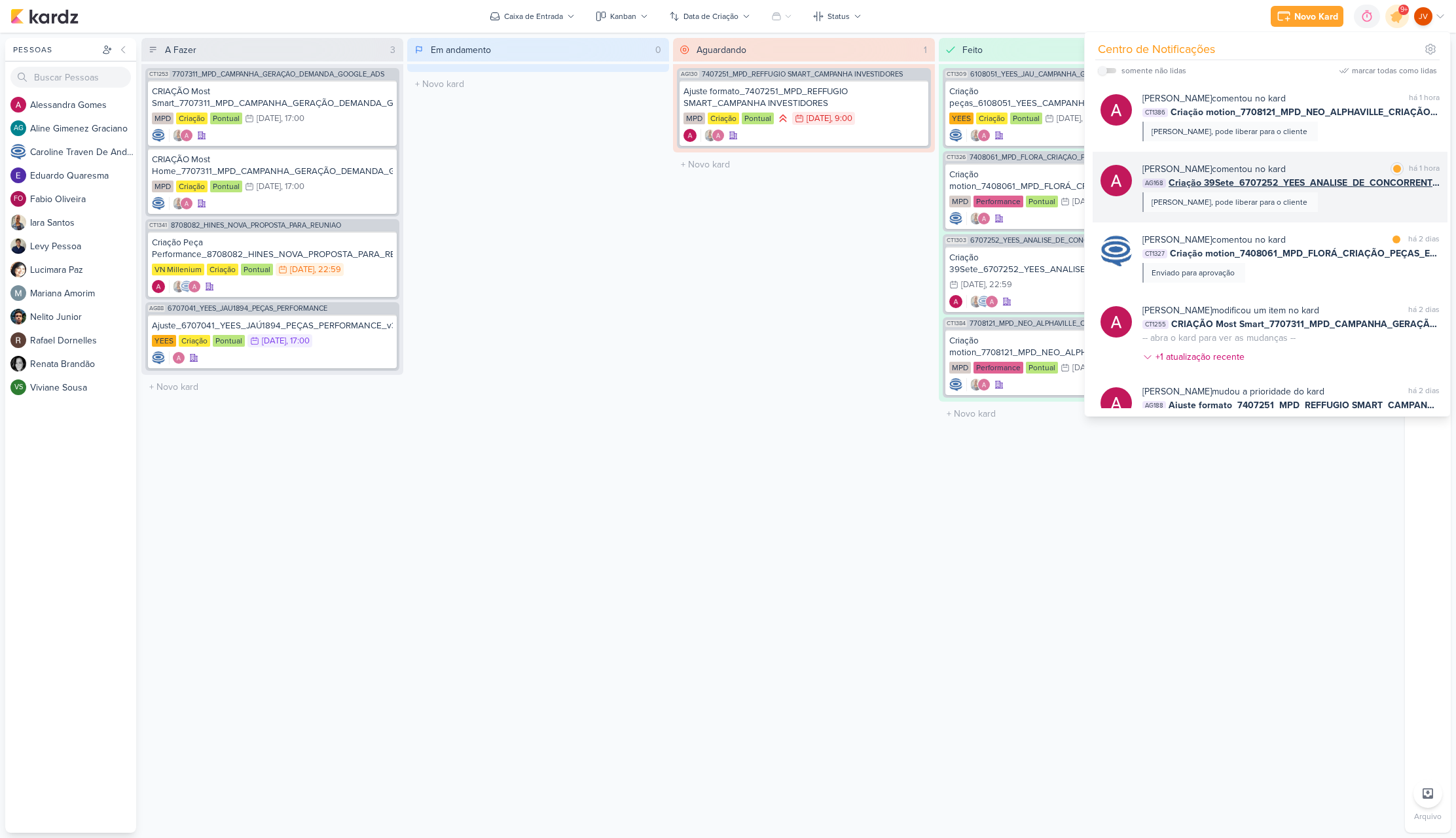
click at [1325, 167] on div "[PERSON_NAME] comentou no kard marcar como lida há 1 hora" at bounding box center [1291, 169] width 297 height 13
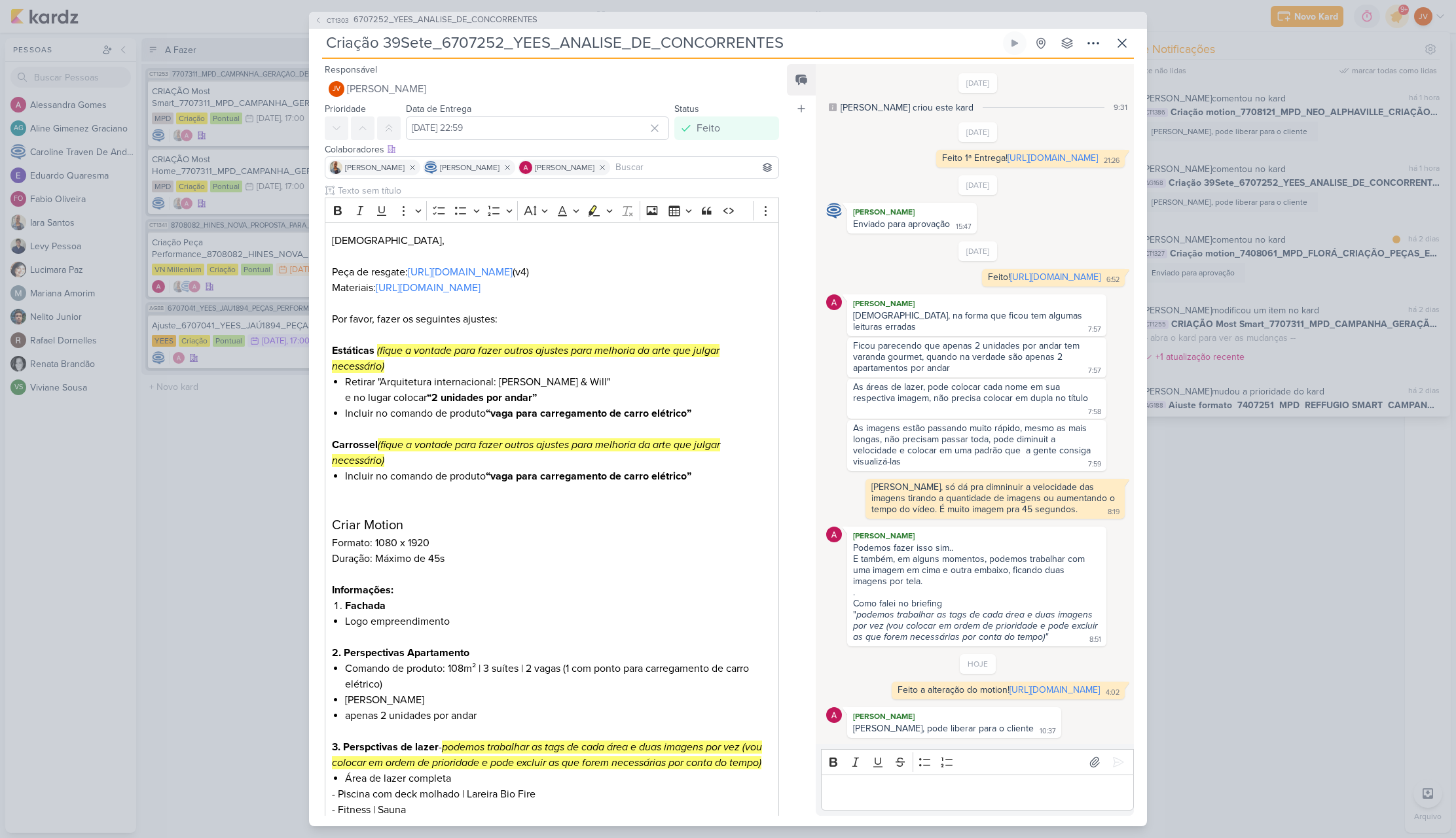
scroll to position [40, 0]
click at [1129, 38] on icon at bounding box center [1121, 43] width 16 height 16
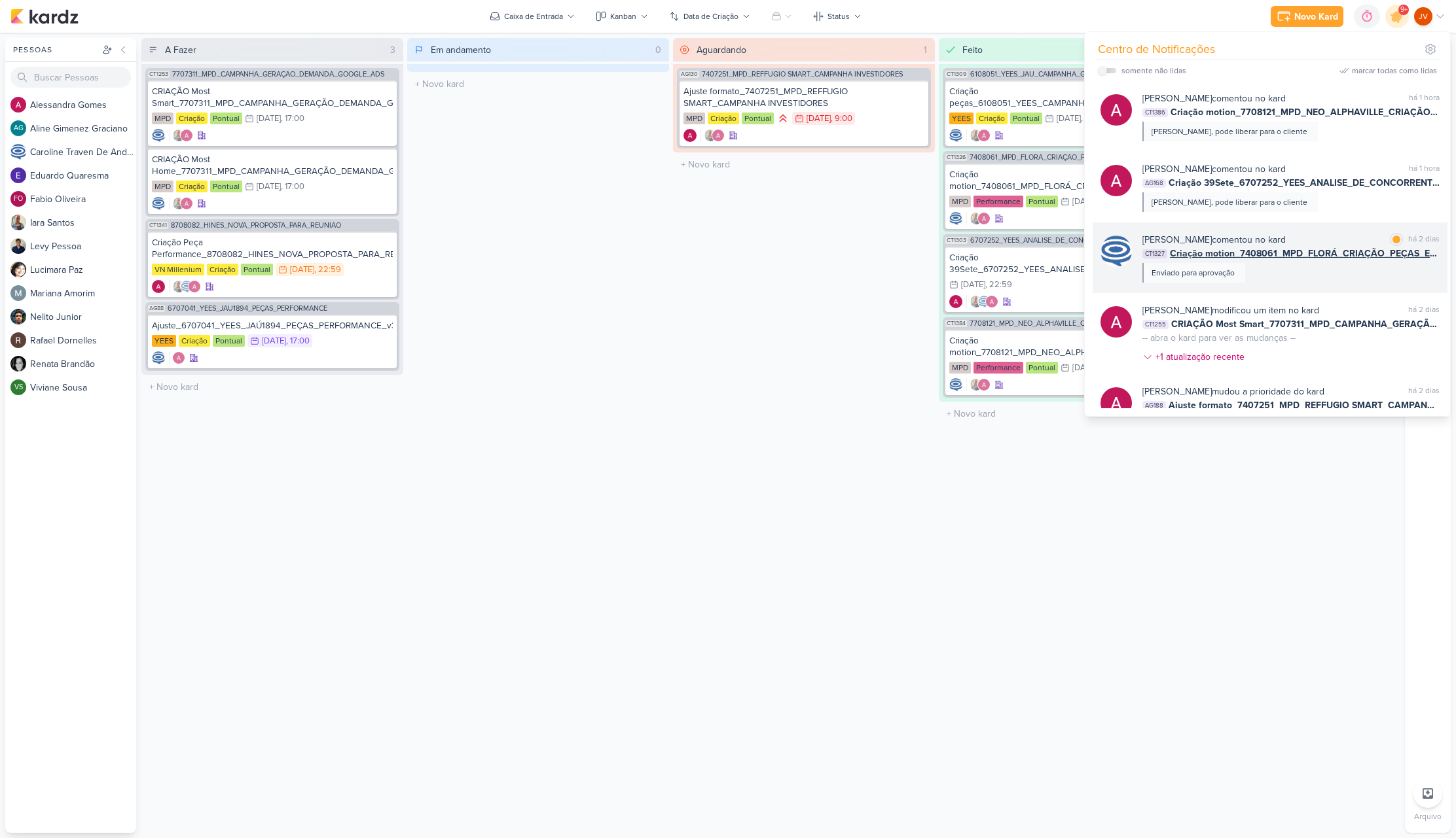
click at [1212, 238] on b "[PERSON_NAME]" at bounding box center [1177, 240] width 69 height 11
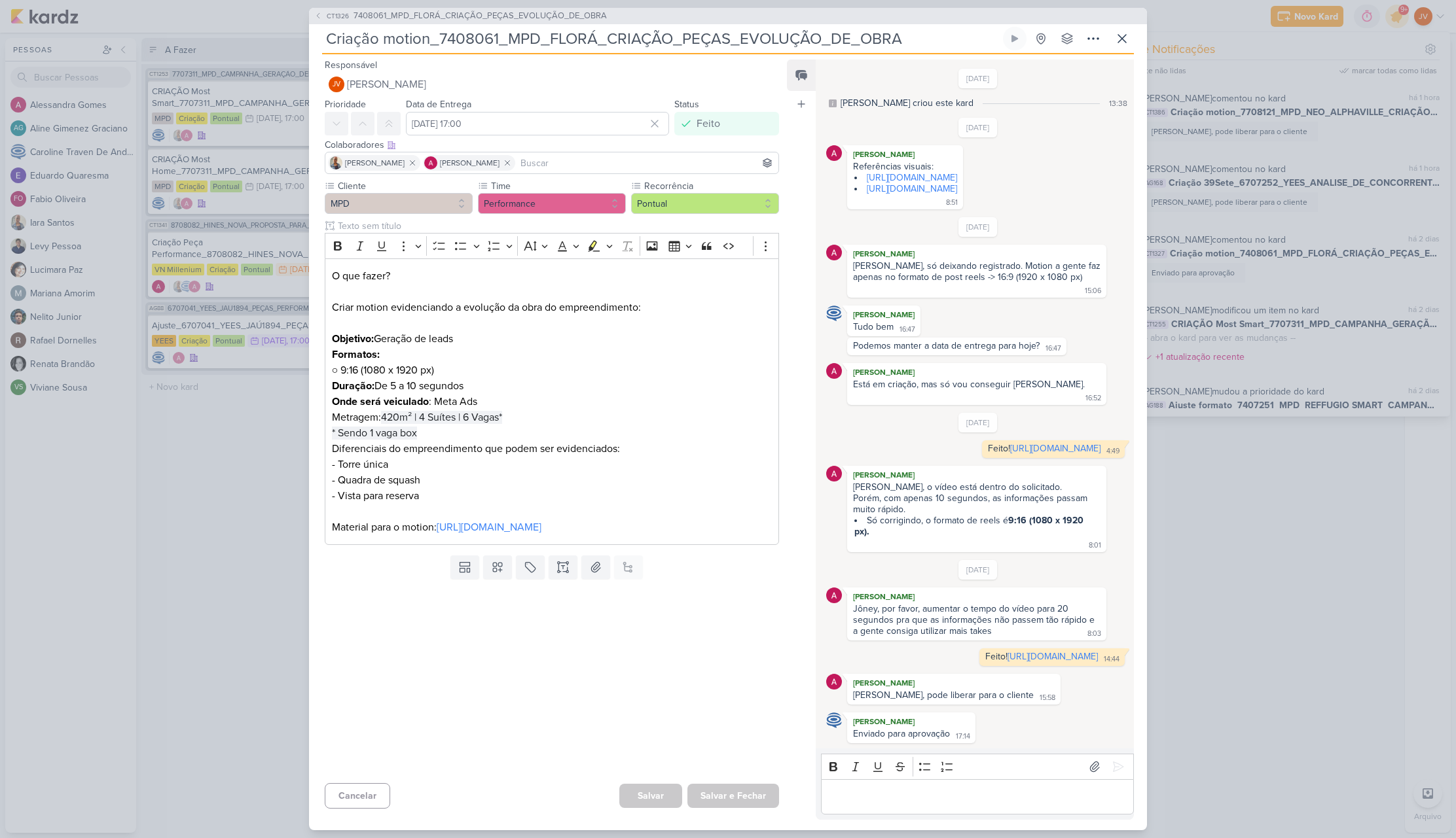
scroll to position [0, 0]
click at [1122, 35] on icon at bounding box center [1122, 38] width 8 height 8
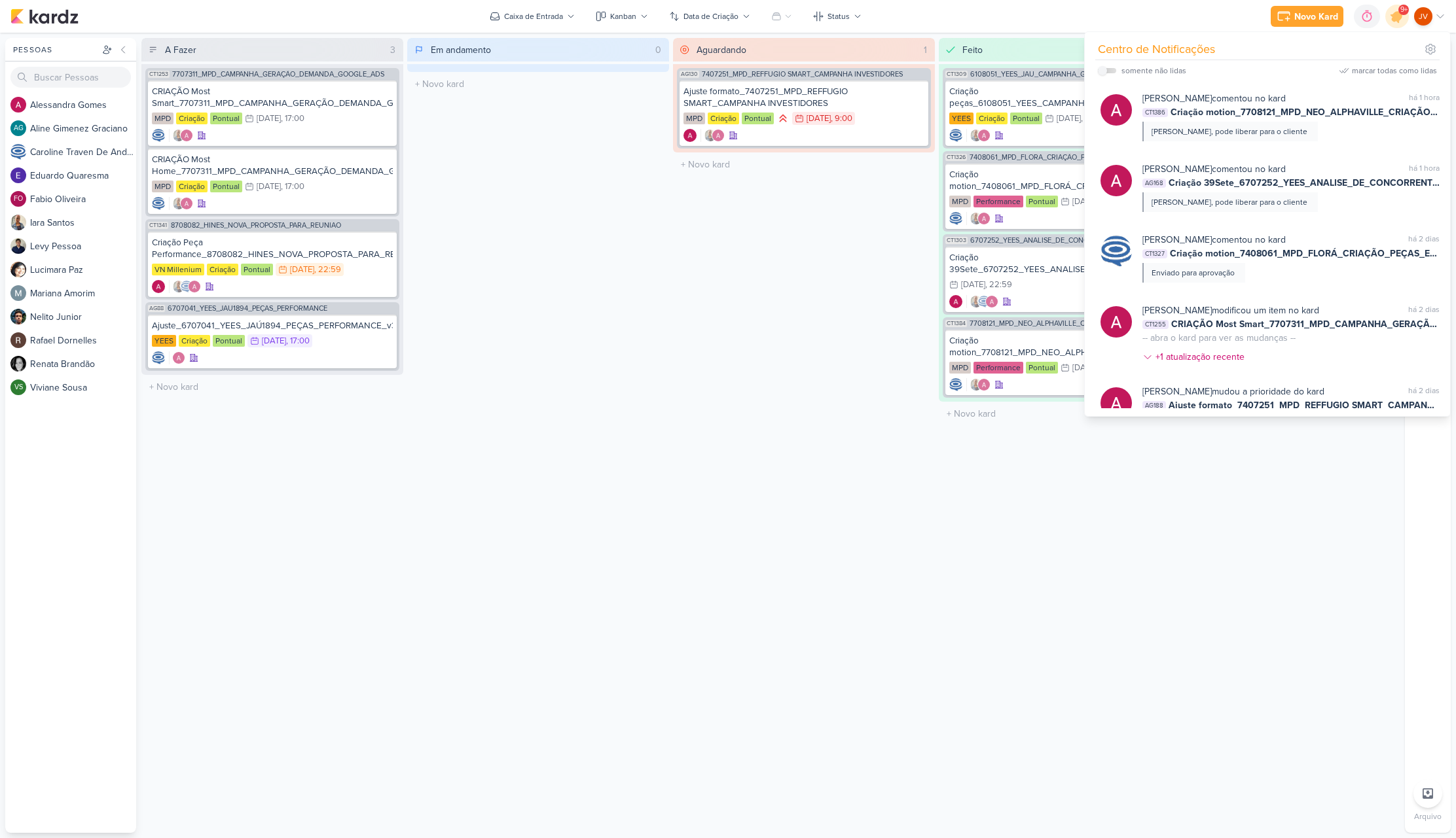
scroll to position [0, 1]
click at [845, 503] on div "Aguardando 1 Mover Para Esquerda Mover Para Direita [GEOGRAPHIC_DATA] AG130 740…" at bounding box center [804, 435] width 261 height 795
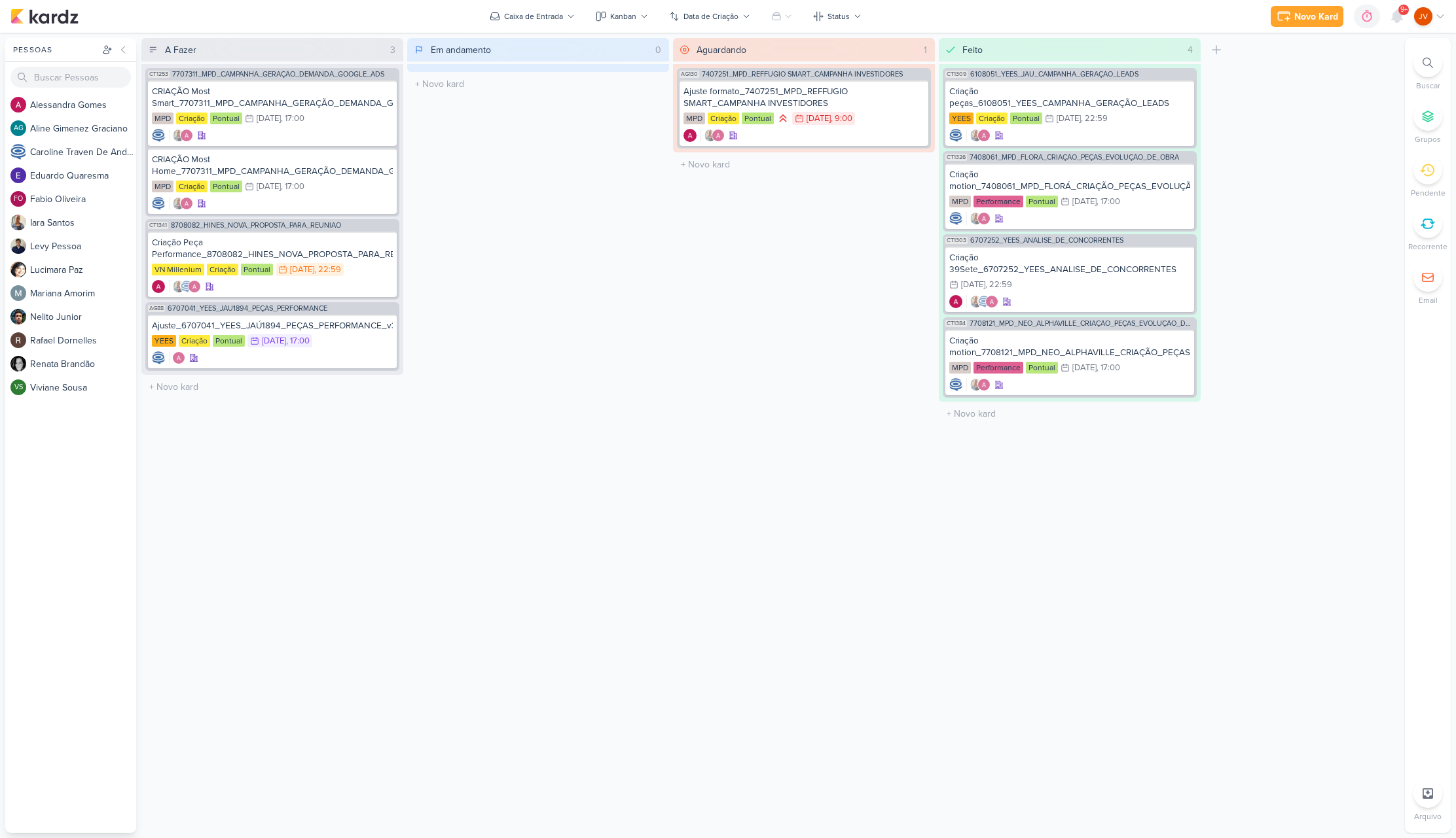
click at [1420, 229] on icon at bounding box center [1427, 223] width 14 height 14
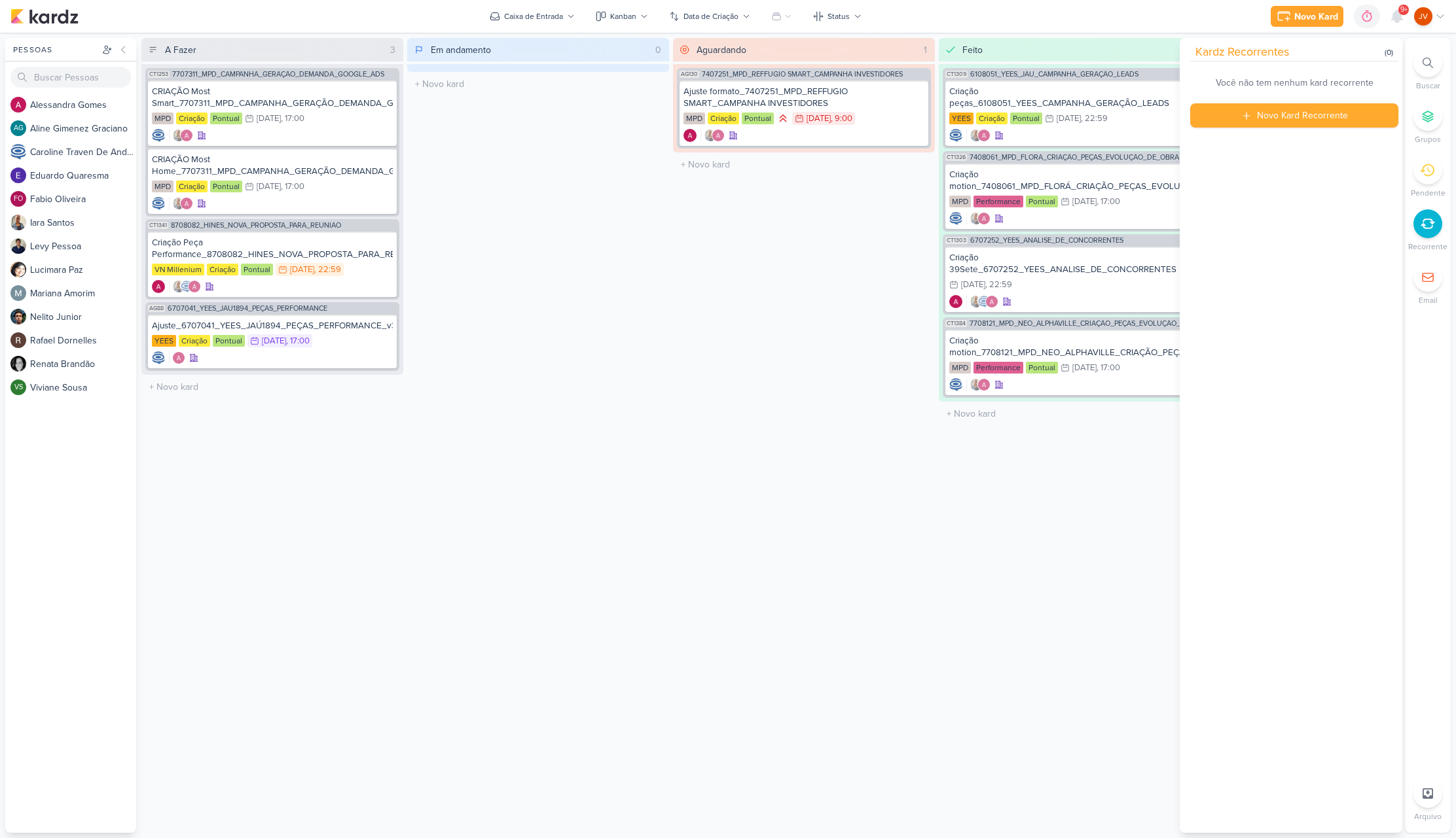
drag, startPoint x: 1422, startPoint y: 227, endPoint x: 1427, endPoint y: 207, distance: 20.6
click at [1423, 226] on icon at bounding box center [1427, 223] width 14 height 14
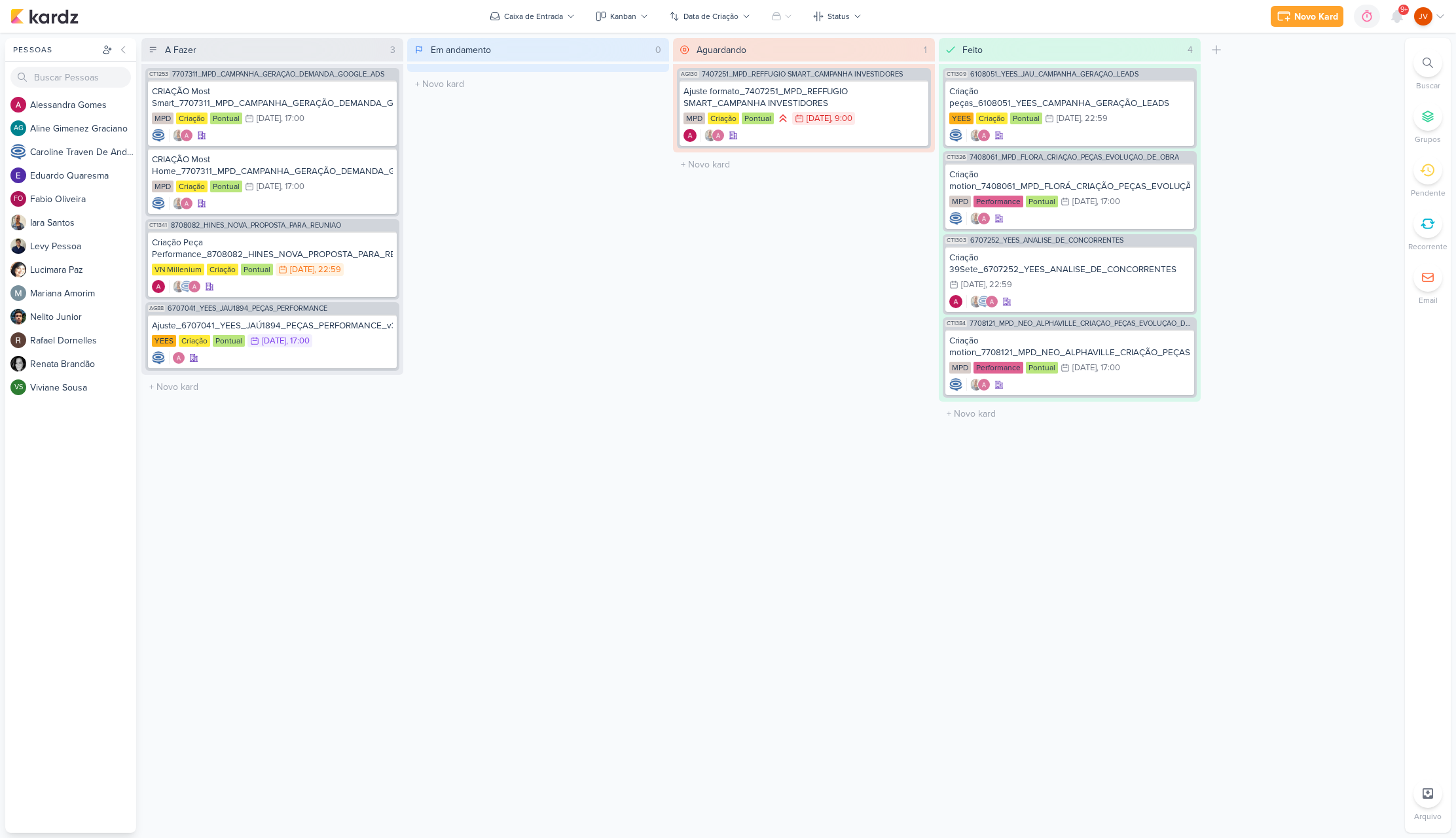
click at [1432, 176] on icon at bounding box center [1427, 170] width 14 height 14
click at [644, 468] on div "Em andamento 0 Mover Para Esquerda Mover Para Direita [GEOGRAPHIC_DATA] O títul…" at bounding box center [538, 435] width 261 height 795
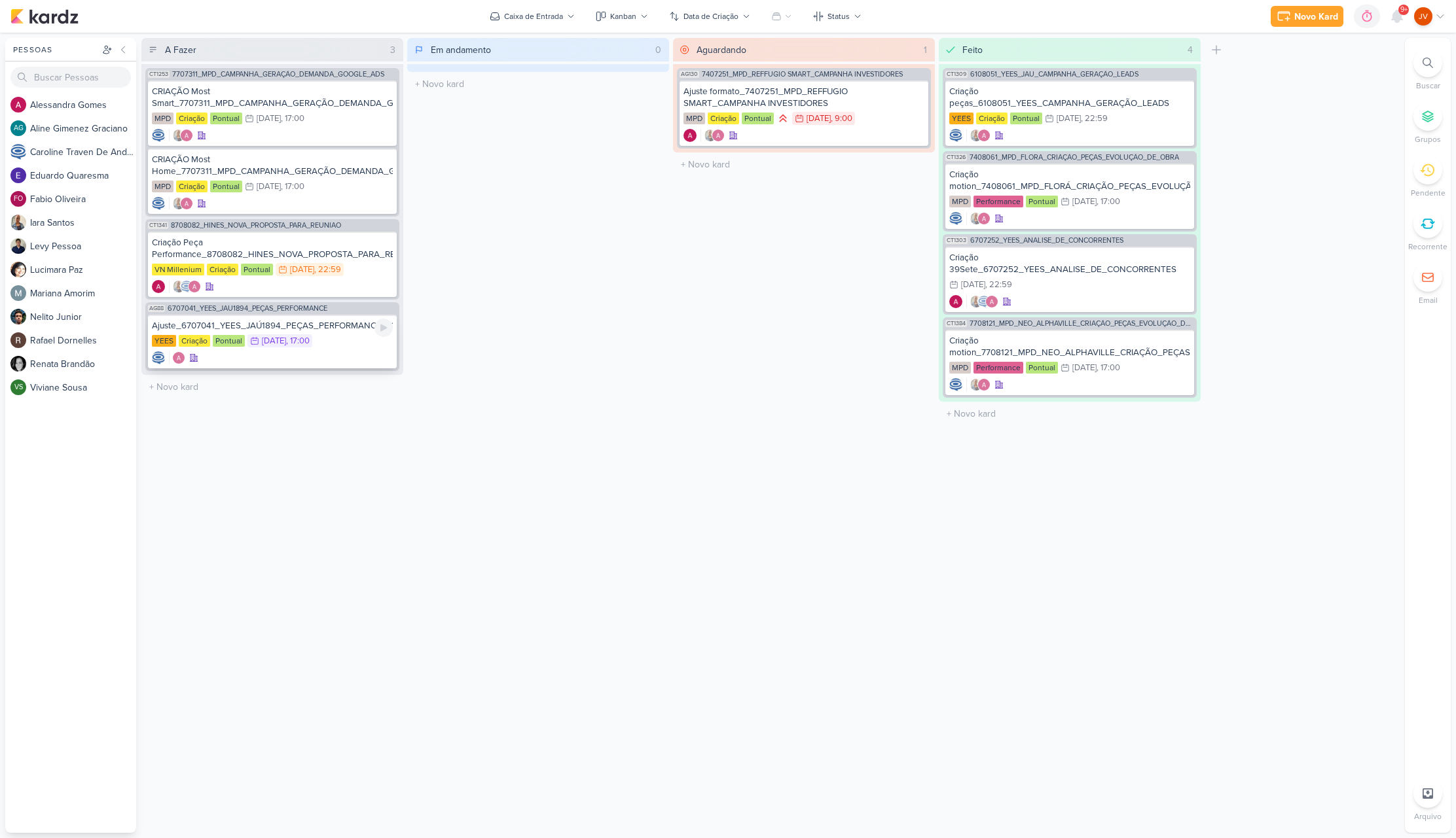
click at [322, 326] on div "Ajuste_6707041_YEES_JAÚ1894_PEÇAS_PERFORMANCE_v3" at bounding box center [272, 326] width 241 height 12
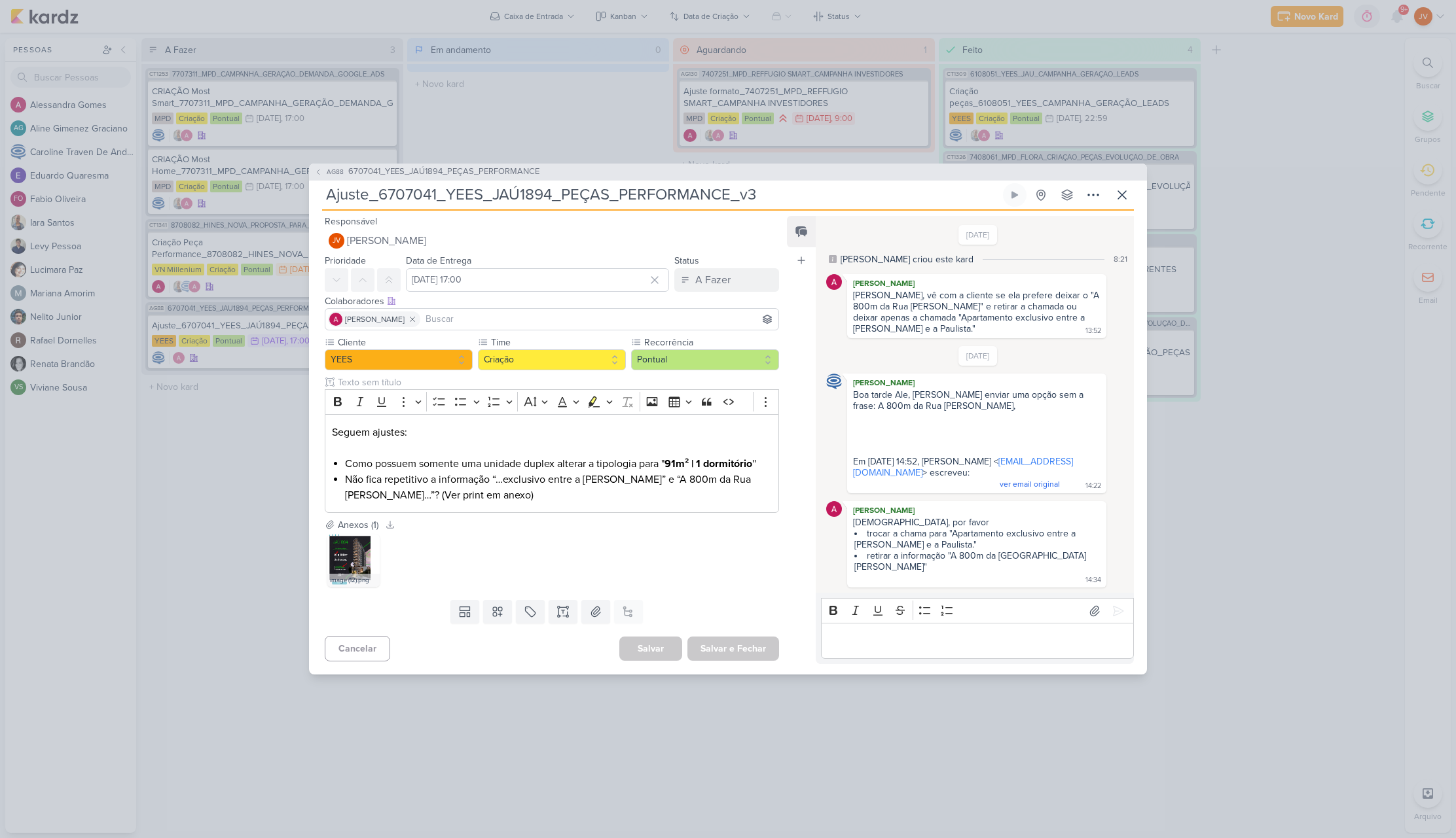
click at [257, 449] on div "AG88 6707041_YEES_JAÚ1894_PEÇAS_PERFORMANCE Ajuste_6707041_YEES_JAÚ1894_PEÇAS_P…" at bounding box center [728, 419] width 1456 height 838
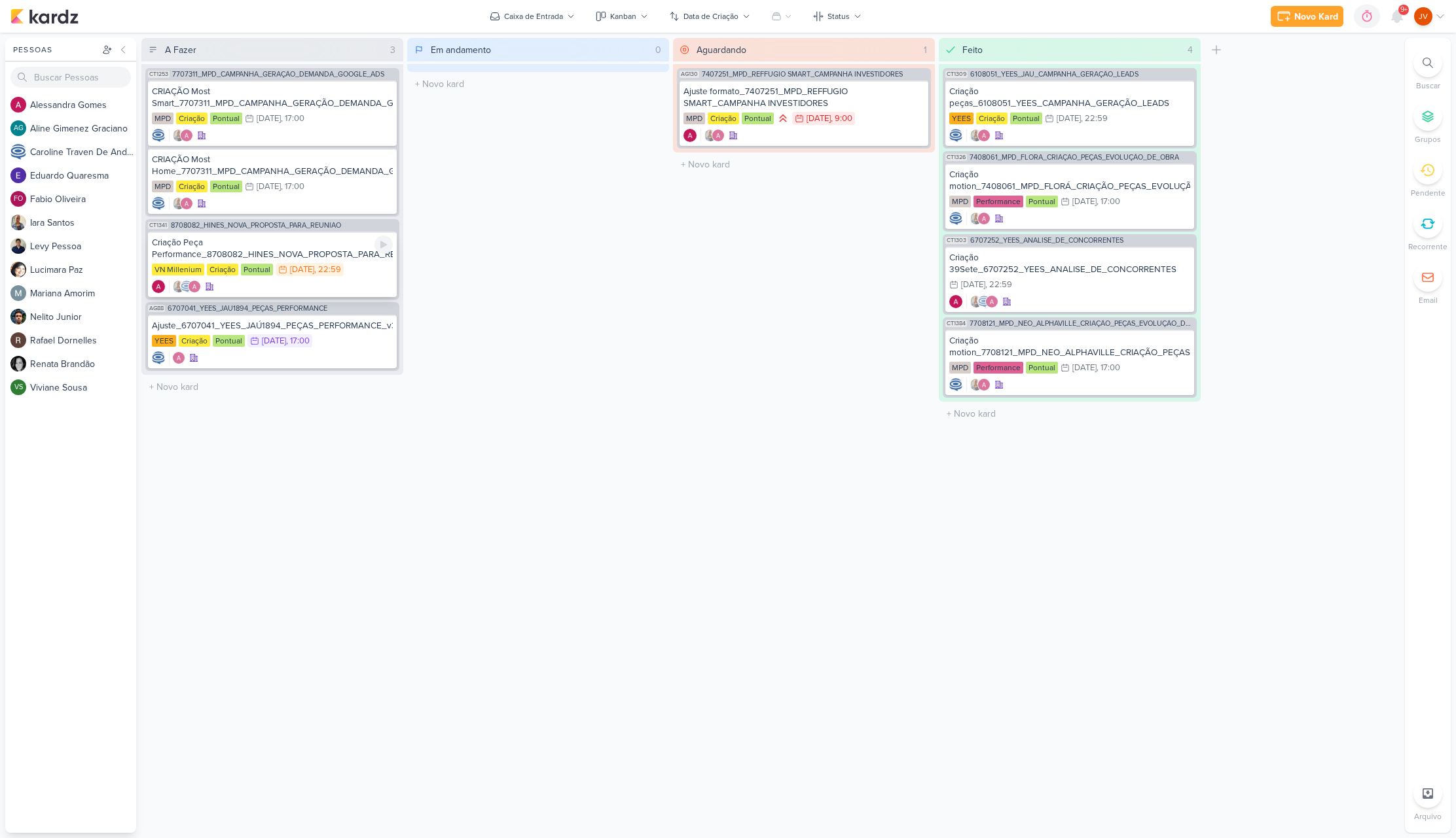
click at [307, 252] on div "Criação Peça Performance_8708082_HINES_NOVA_PROPOSTA_PARA_REUNIAO" at bounding box center [272, 249] width 241 height 24
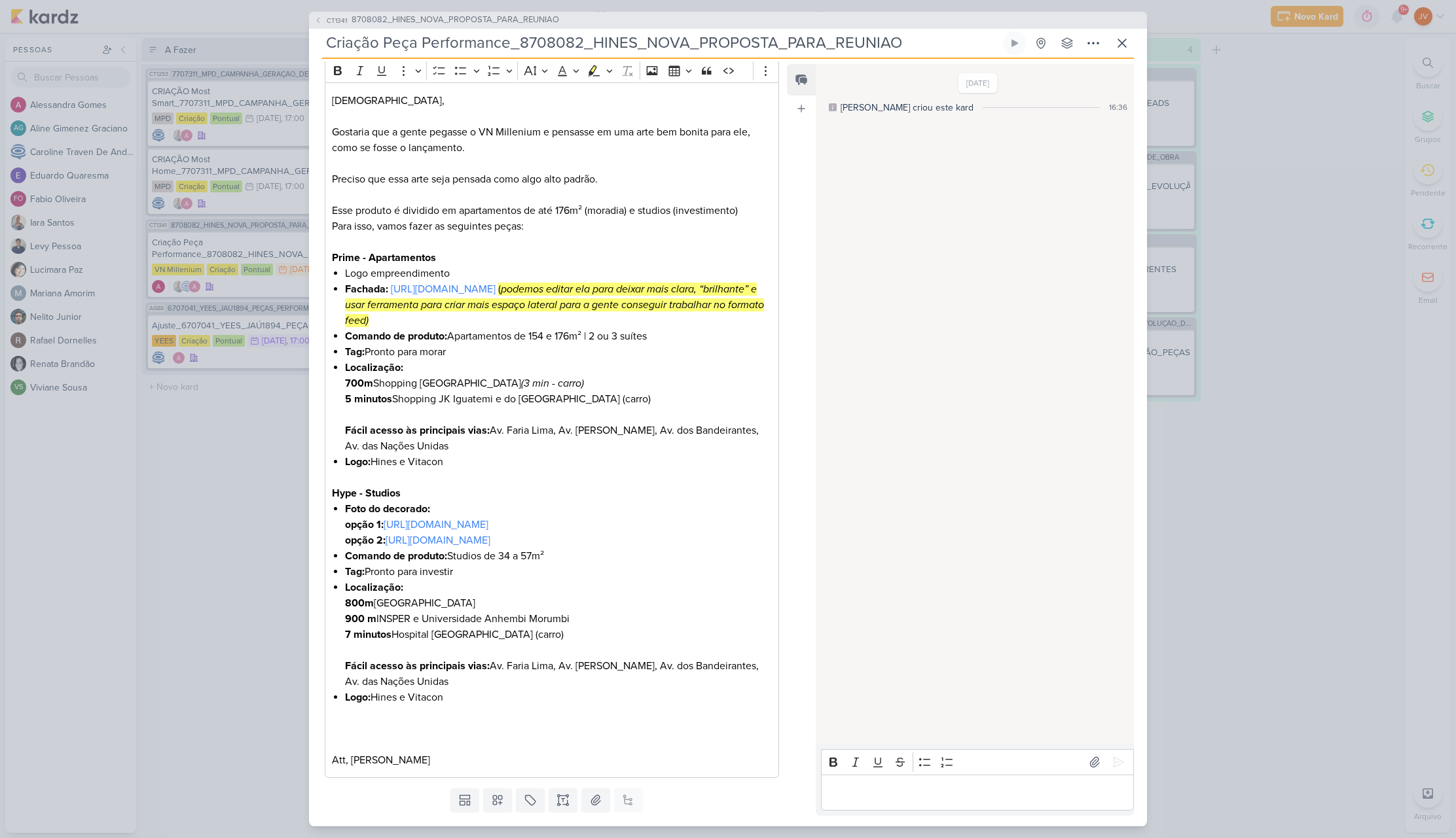
scroll to position [182, 0]
click at [495, 285] on link "[URL][DOMAIN_NAME]" at bounding box center [443, 287] width 105 height 13
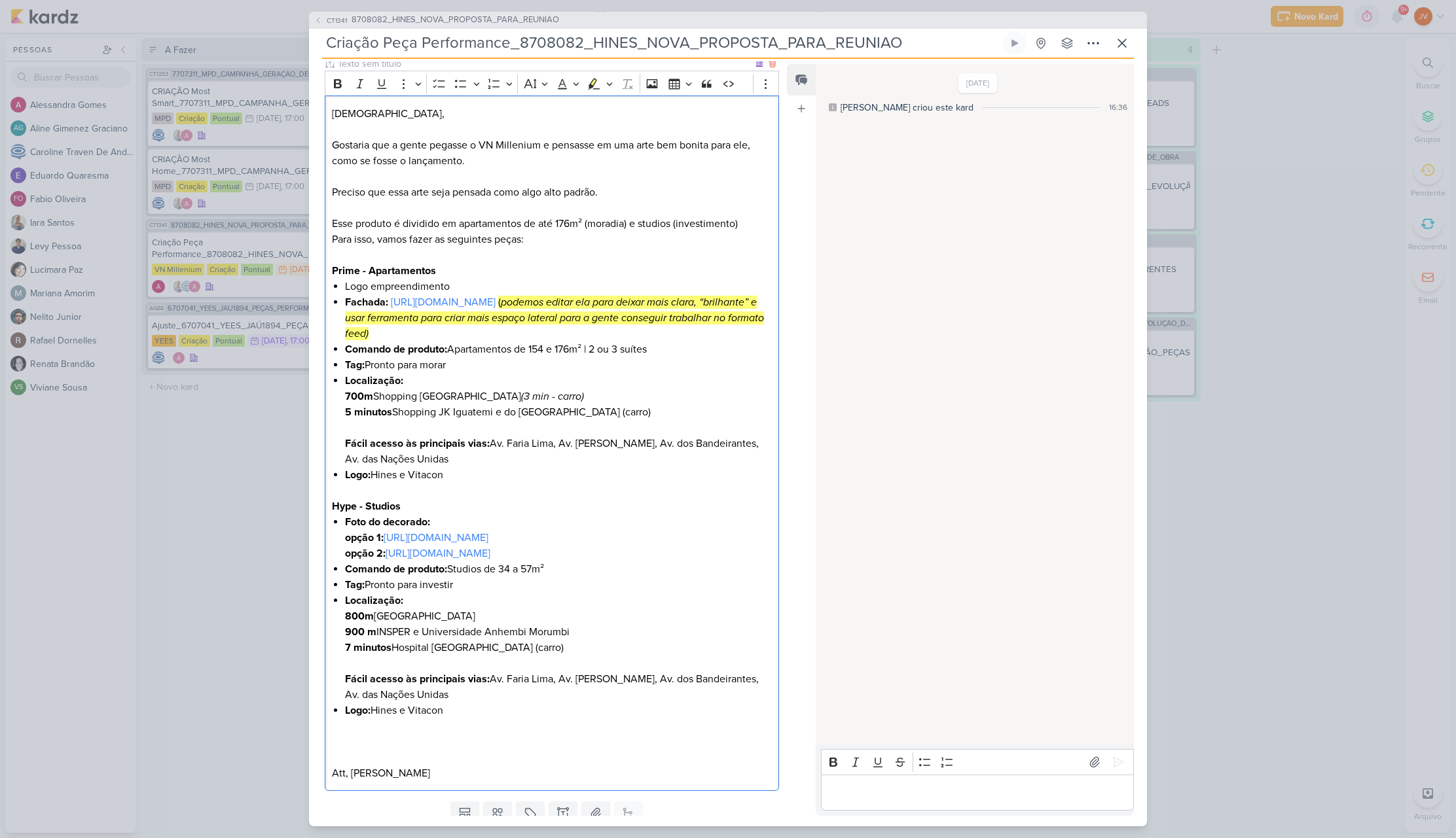
scroll to position [167, 0]
click at [283, 418] on div "CT1341 8708082_HINES_NOVA_PROPOSTA_PARA_REUNIAO Criação Peça Performance_870808…" at bounding box center [728, 419] width 1456 height 838
